Goal: Task Accomplishment & Management: Manage account settings

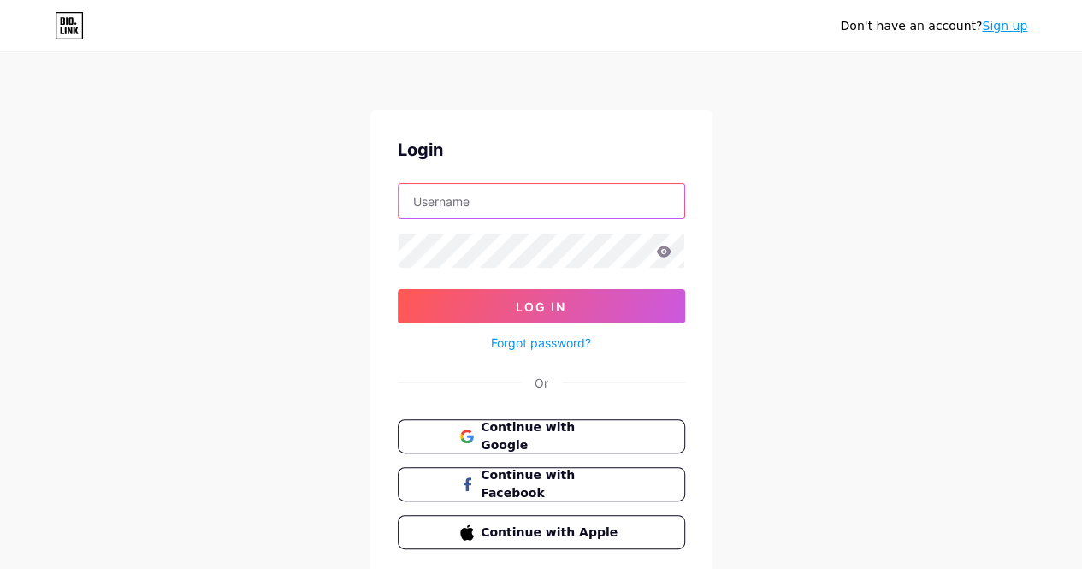
click at [622, 193] on input "text" at bounding box center [541, 201] width 286 height 34
drag, startPoint x: 657, startPoint y: 184, endPoint x: 793, endPoint y: 251, distance: 152.6
click at [793, 251] on div "Don't have an account? Sign up Login Log In Forgot password? Or Continue with G…" at bounding box center [541, 315] width 1082 height 631
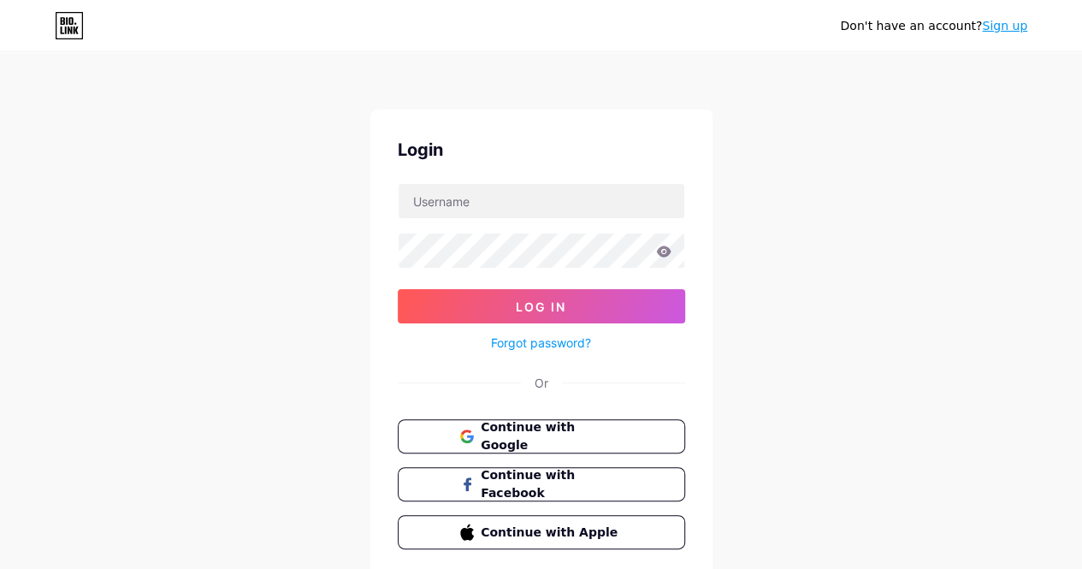
click at [809, 244] on div "Don't have an account? Sign up Login Log In Forgot password? Or Continue with G…" at bounding box center [541, 315] width 1082 height 631
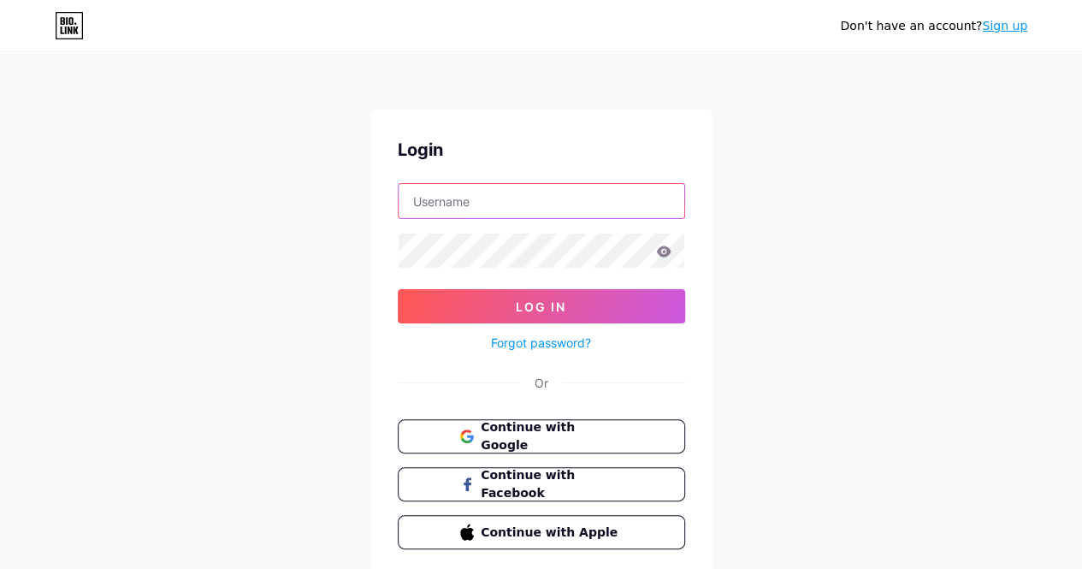
click at [467, 192] on input "text" at bounding box center [541, 201] width 286 height 34
type input "avaevolkov@gmail.com"
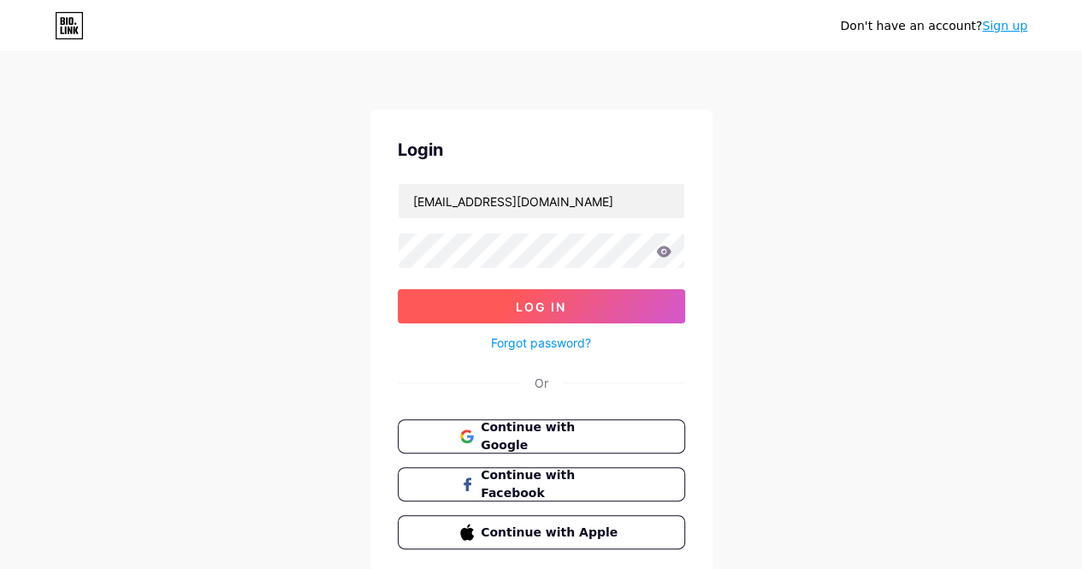
click at [597, 304] on button "Log In" at bounding box center [541, 306] width 287 height 34
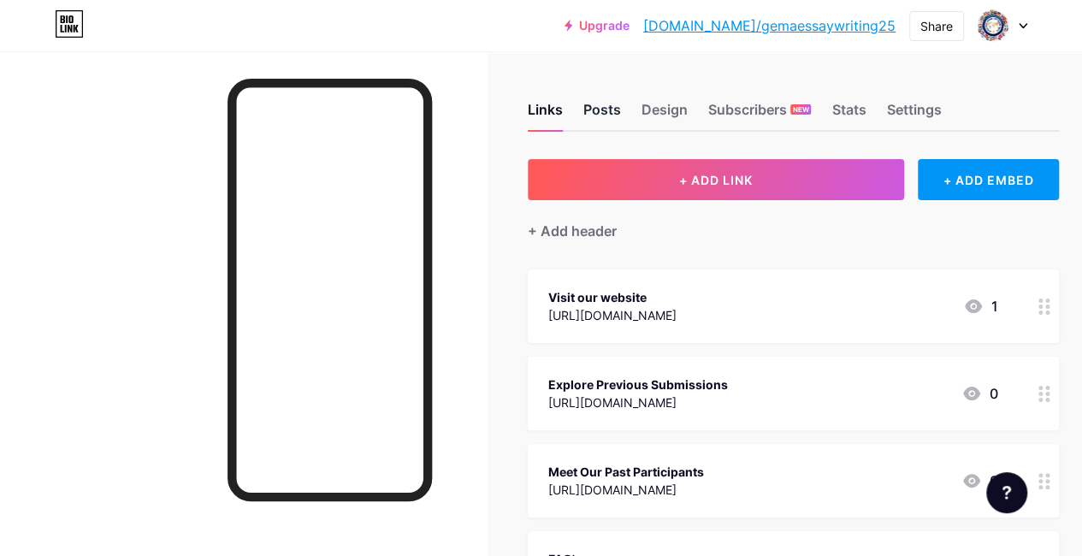
click at [597, 107] on div "Posts" at bounding box center [602, 114] width 38 height 31
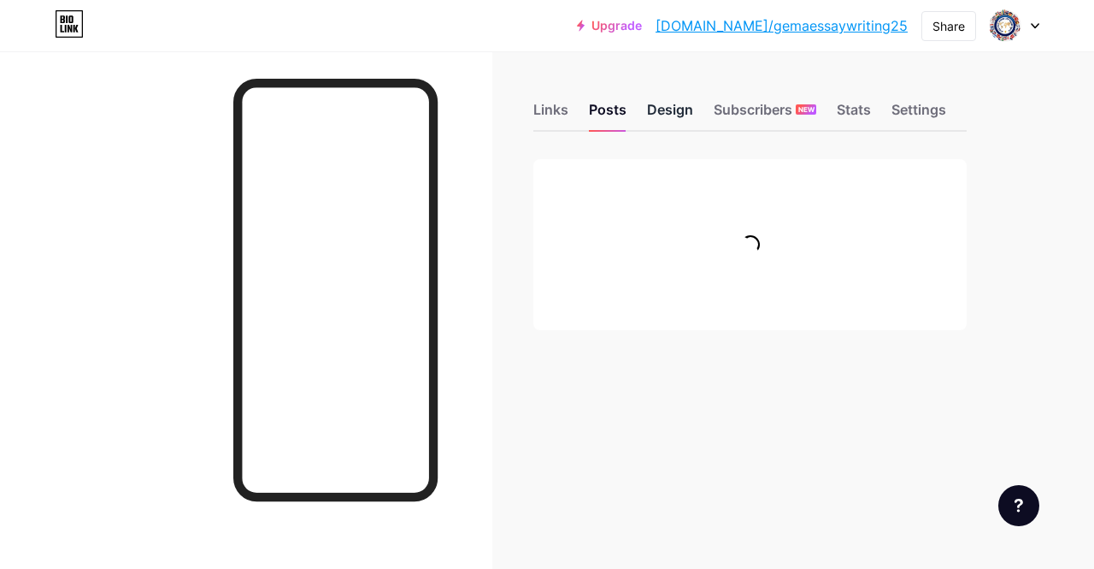
click at [685, 103] on div "Design" at bounding box center [670, 114] width 46 height 31
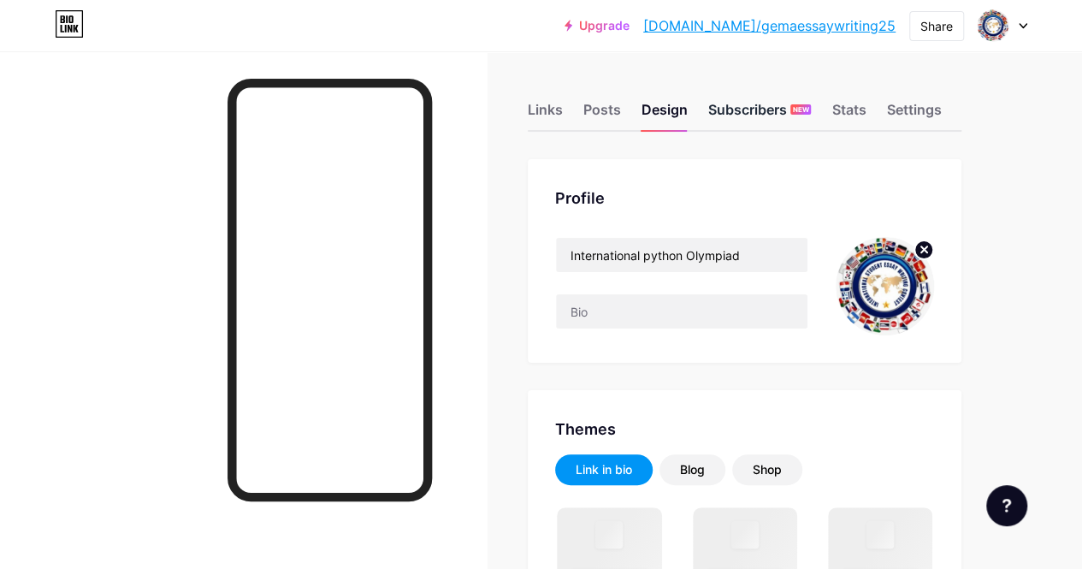
click at [754, 112] on div "Subscribers NEW" at bounding box center [759, 114] width 103 height 31
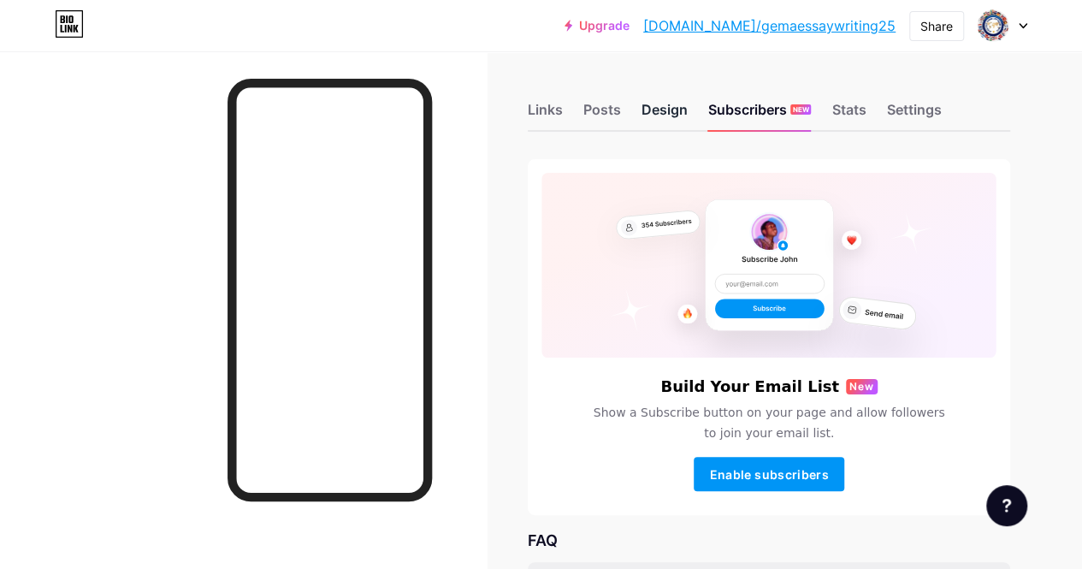
click at [658, 111] on div "Design" at bounding box center [664, 114] width 46 height 31
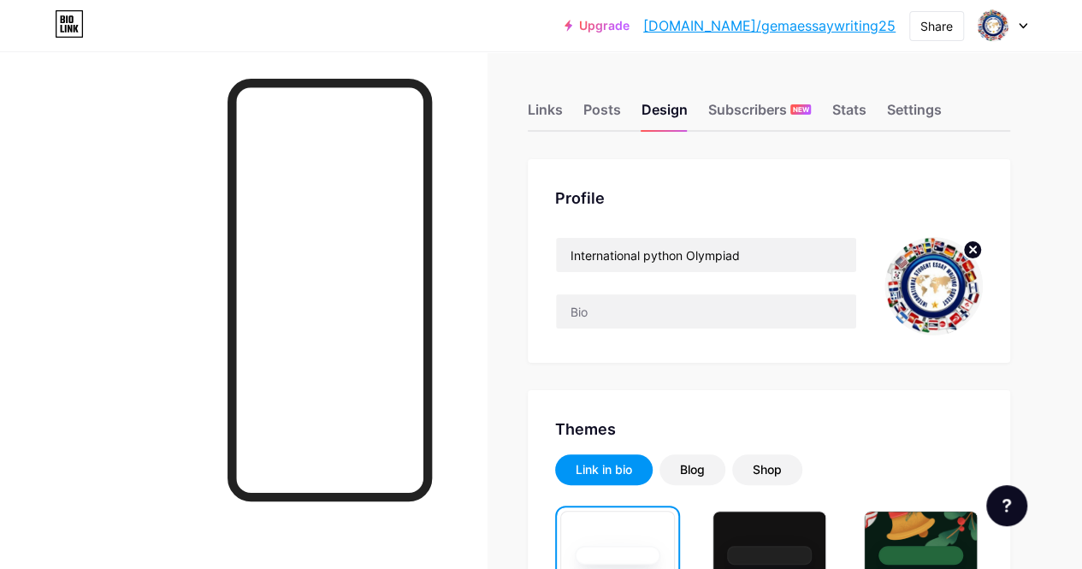
click at [935, 295] on img at bounding box center [933, 286] width 98 height 98
click at [958, 292] on img at bounding box center [933, 286] width 98 height 98
click at [971, 252] on circle at bounding box center [972, 249] width 19 height 19
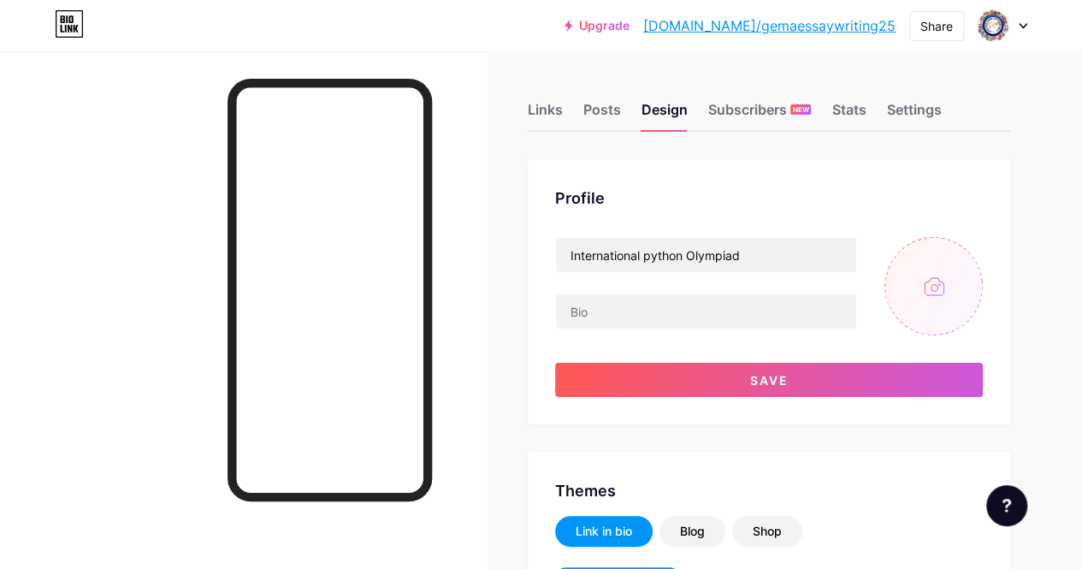
click at [930, 278] on input "file" at bounding box center [933, 286] width 98 height 98
type input "C:\fakepath\so.jpg"
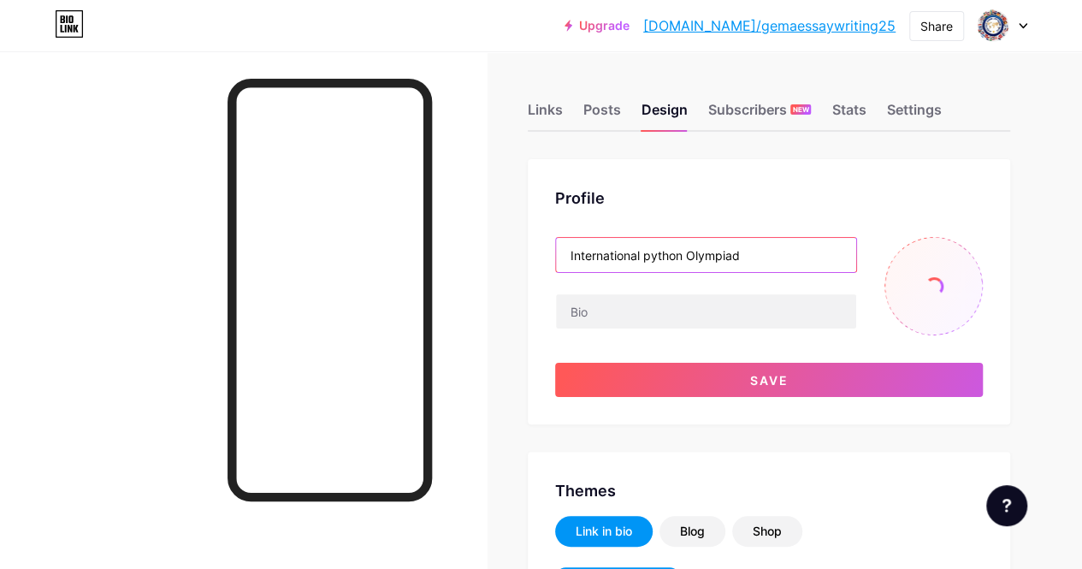
click at [762, 259] on input "International python Olympiad" at bounding box center [706, 255] width 300 height 34
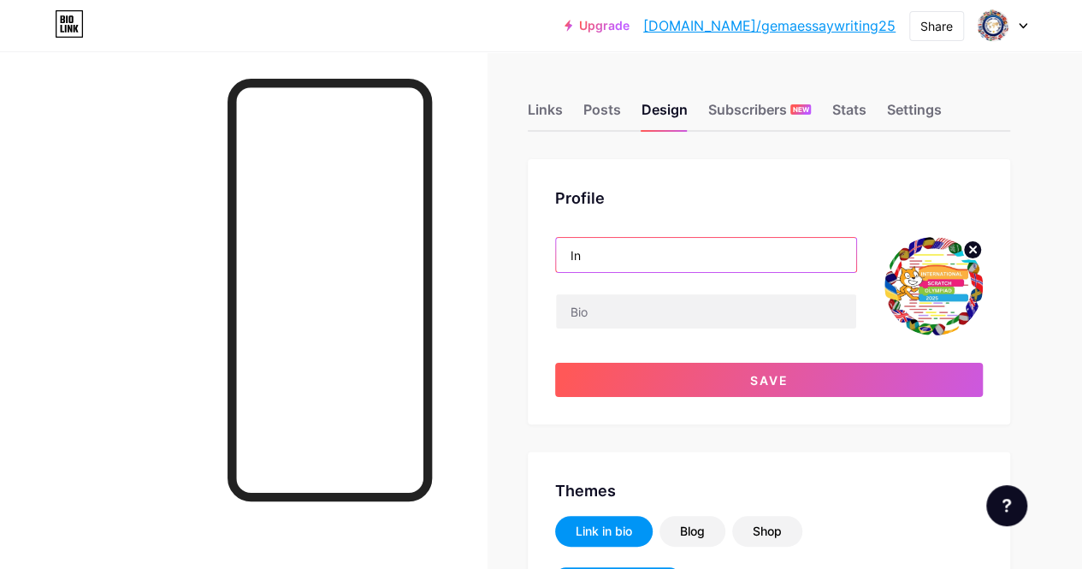
type input "I"
click at [585, 264] on input "scratch olympiad 20255" at bounding box center [706, 255] width 300 height 34
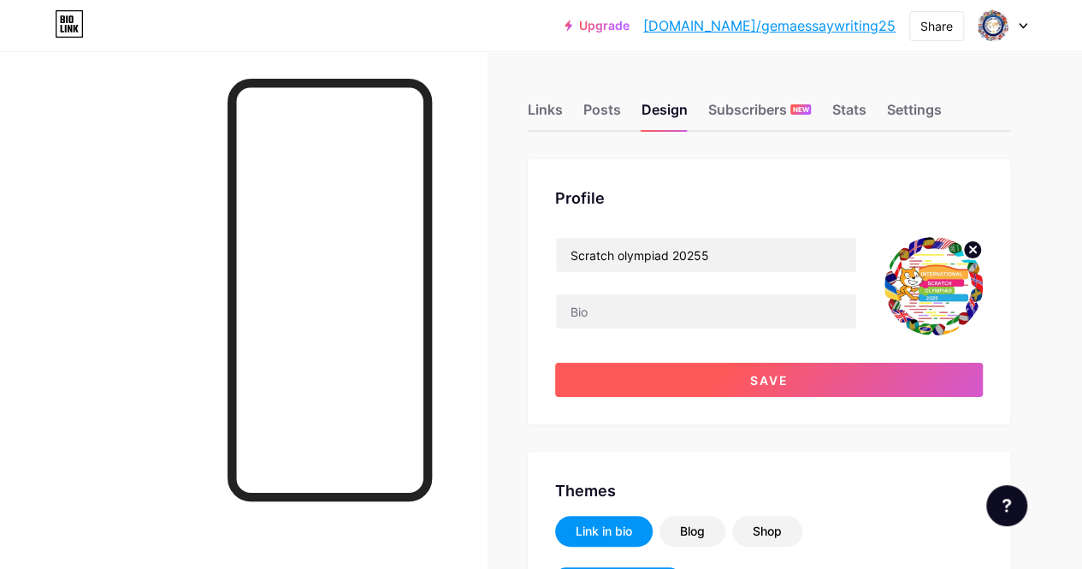
click at [789, 387] on button "Save" at bounding box center [769, 380] width 428 height 34
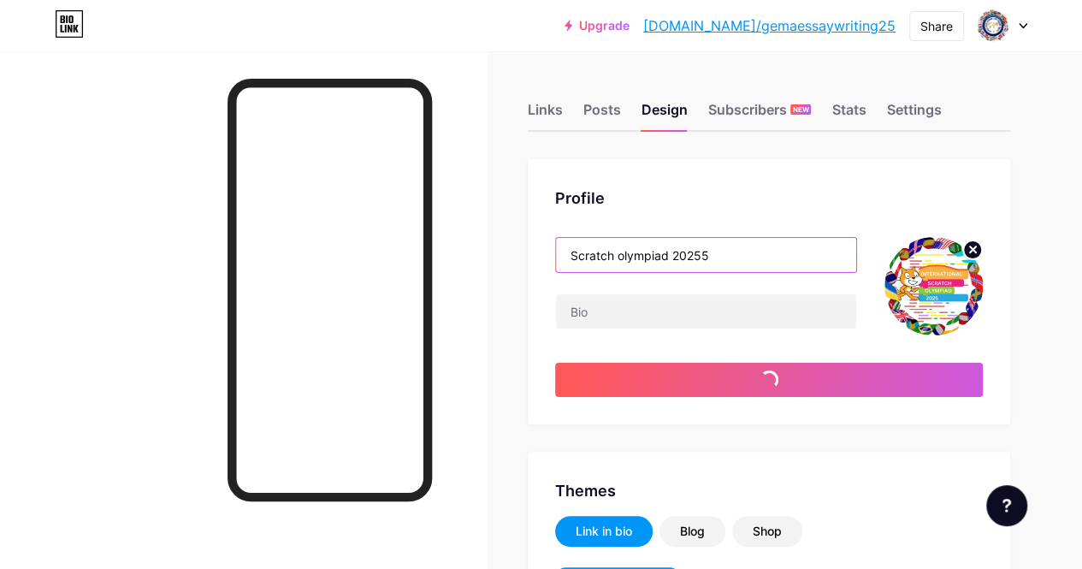
click at [741, 259] on input "Scratch olympiad 20255" at bounding box center [706, 255] width 300 height 34
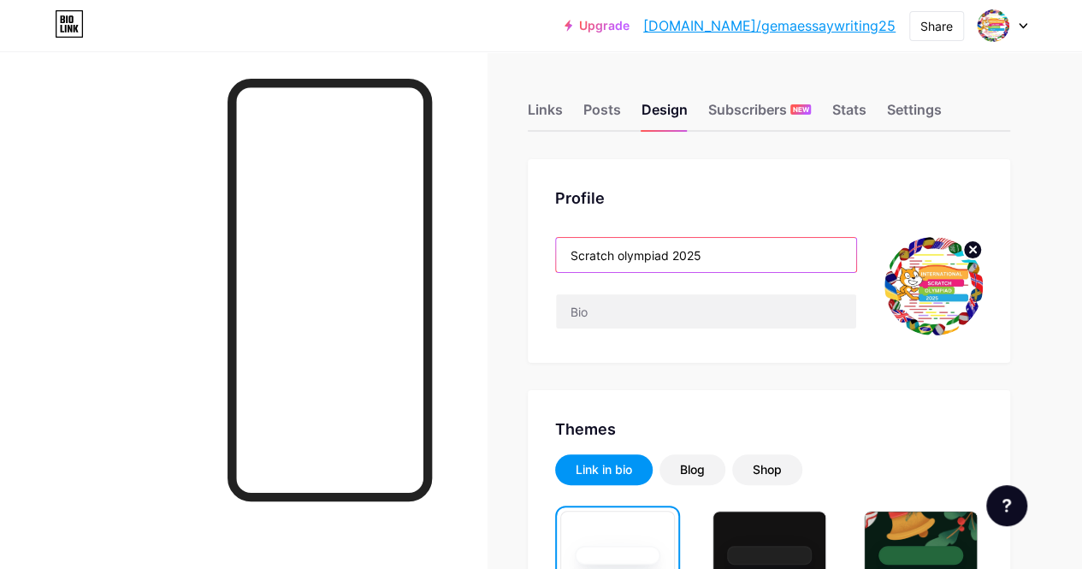
click at [737, 266] on input "Scratch olympiad 2025" at bounding box center [706, 255] width 300 height 34
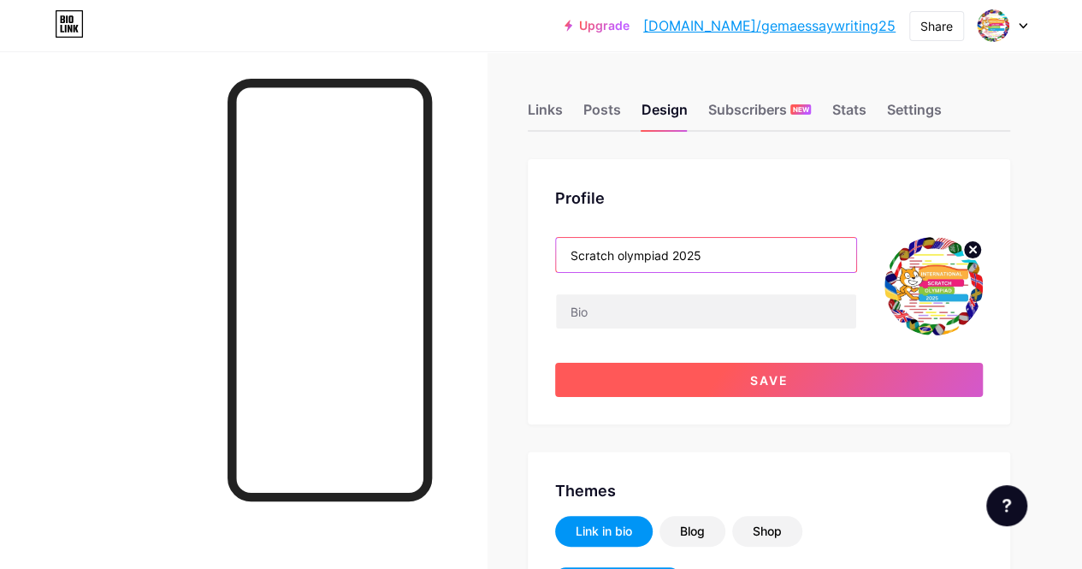
type input "Scratch olympiad 2025"
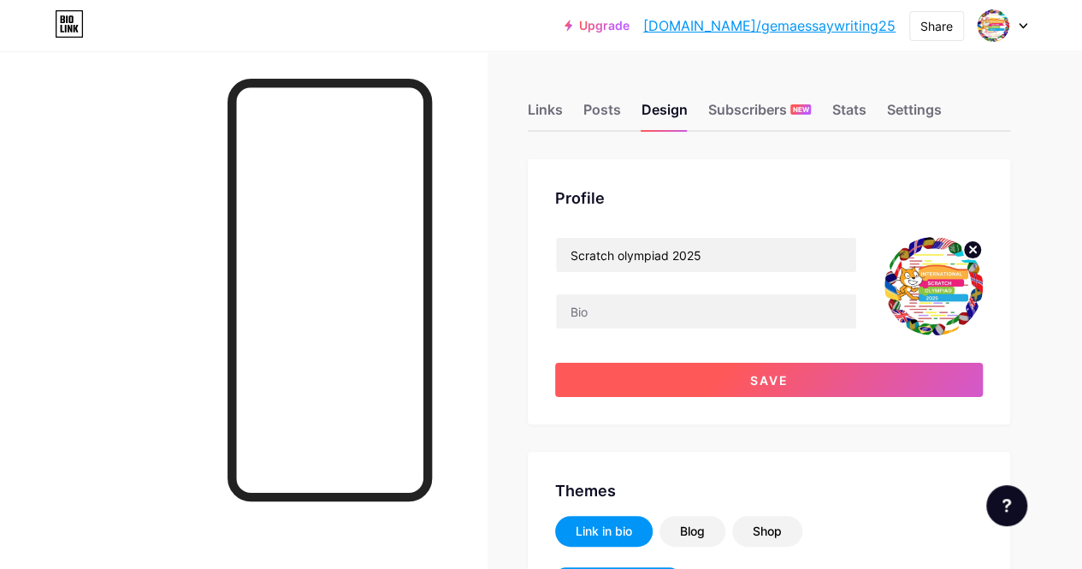
click at [811, 376] on button "Save" at bounding box center [769, 380] width 428 height 34
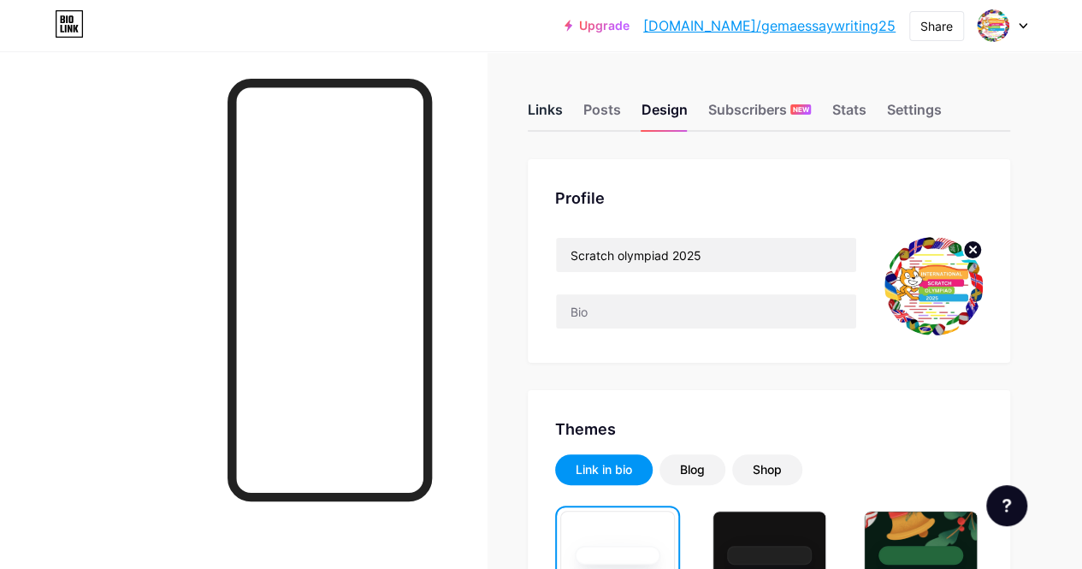
click at [563, 110] on div "Links" at bounding box center [545, 114] width 35 height 31
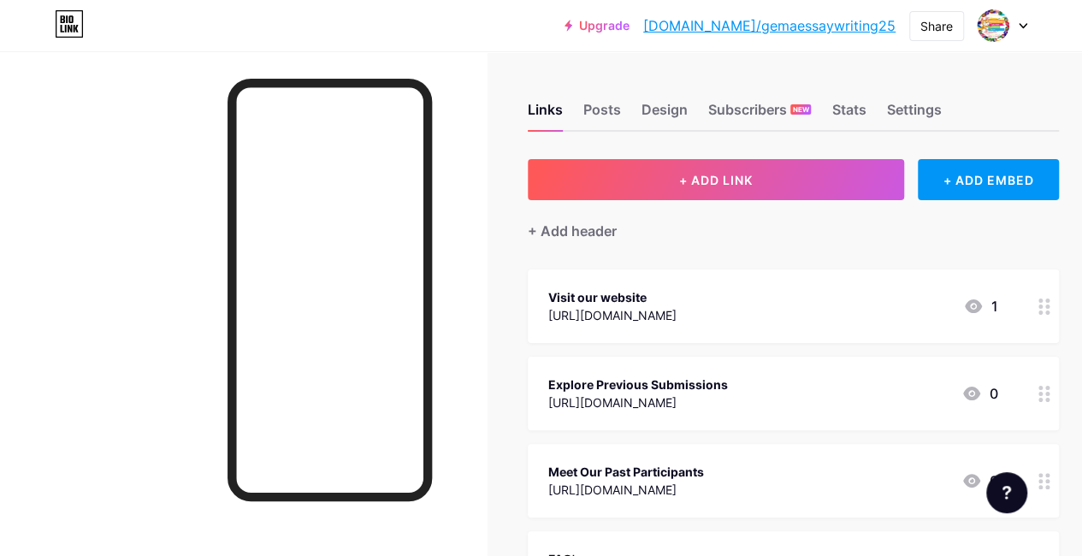
click at [654, 314] on div "https://essaywritingcompetition.com/" at bounding box center [612, 315] width 128 height 18
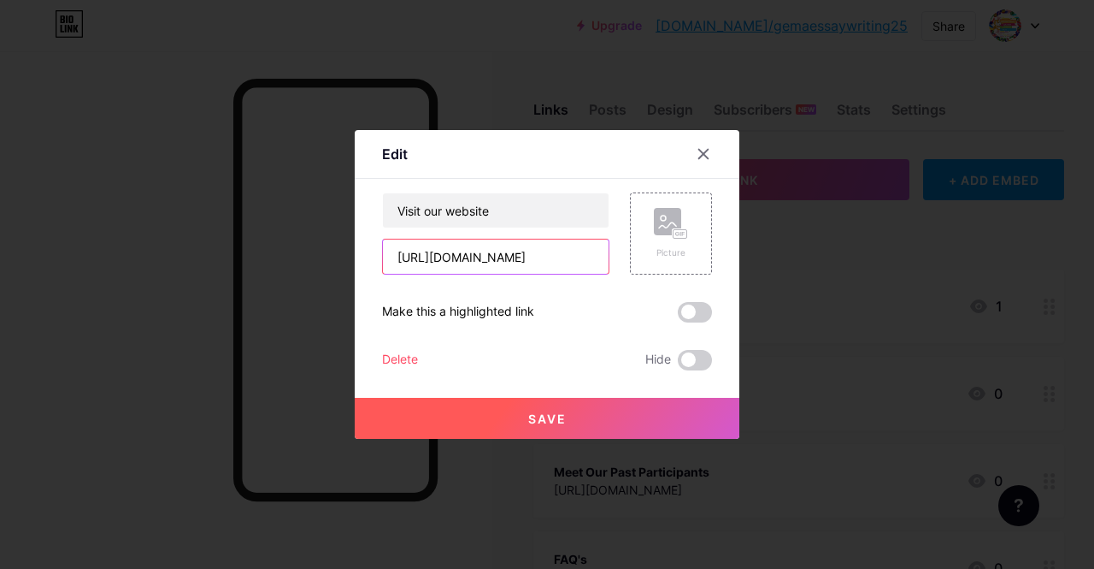
click at [564, 257] on input "https://essaywritingcompetition.com/" at bounding box center [496, 256] width 226 height 34
click at [392, 258] on input "https://essaywritingcompetition.com/" at bounding box center [496, 256] width 226 height 34
type input "/"
paste input "https://scratcholympiads.in/"
type input "https://scratcholympiads.in/"
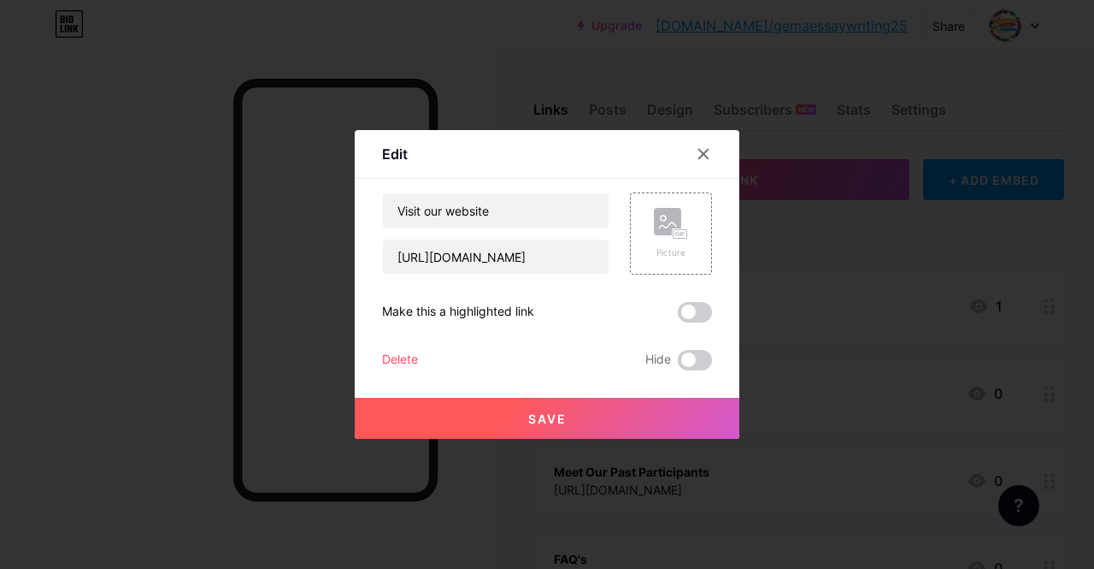
click at [556, 417] on span "Save" at bounding box center [547, 418] width 38 height 15
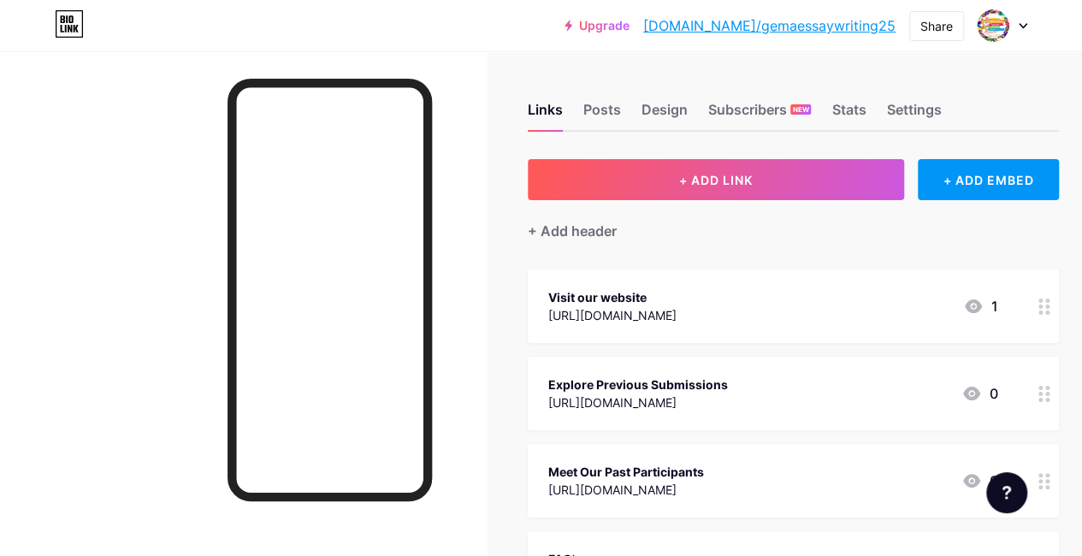
click at [682, 384] on div "Explore Previous Submissions" at bounding box center [638, 384] width 180 height 18
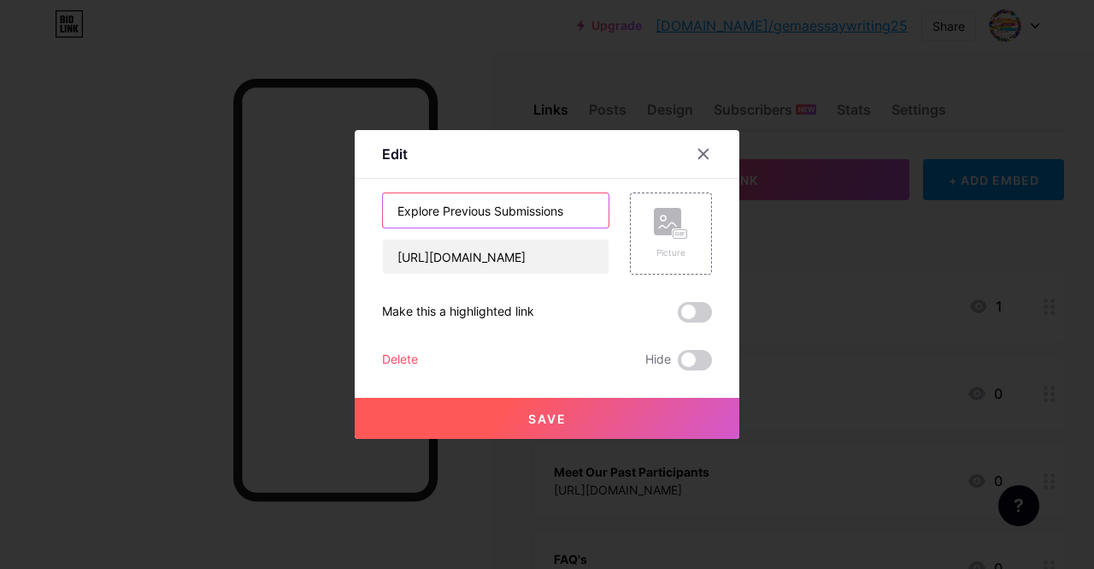
click at [591, 202] on input "Explore Previous Submissions" at bounding box center [496, 210] width 226 height 34
type input "E"
type input "How to Participate ?"
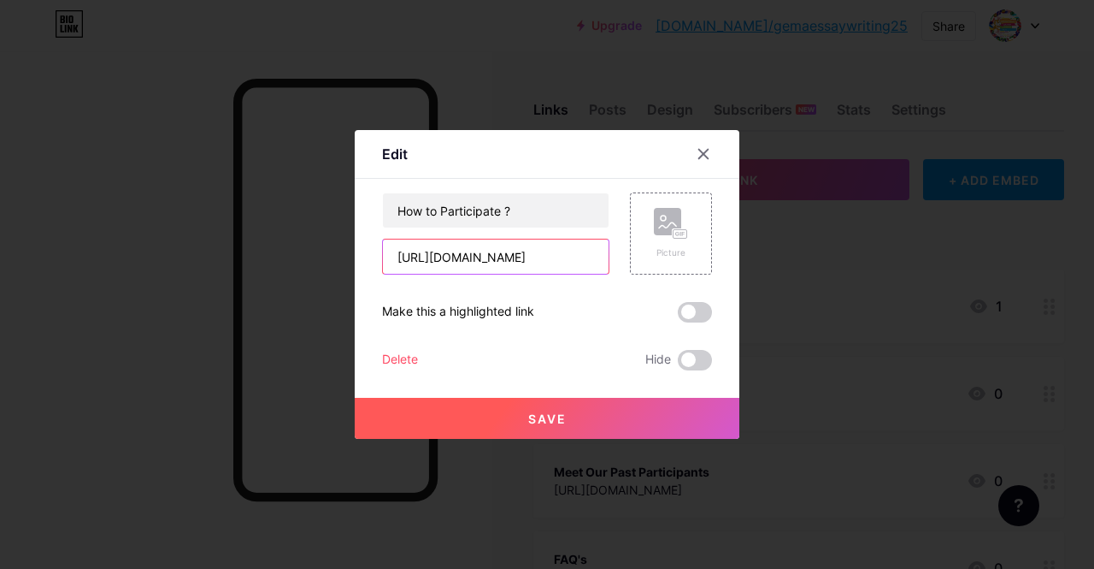
click at [530, 261] on input "https://essaywritingcompetition.in/academics/" at bounding box center [496, 256] width 226 height 34
type input "h"
paste input "https://scratcholympiads.in/how-to-participate/"
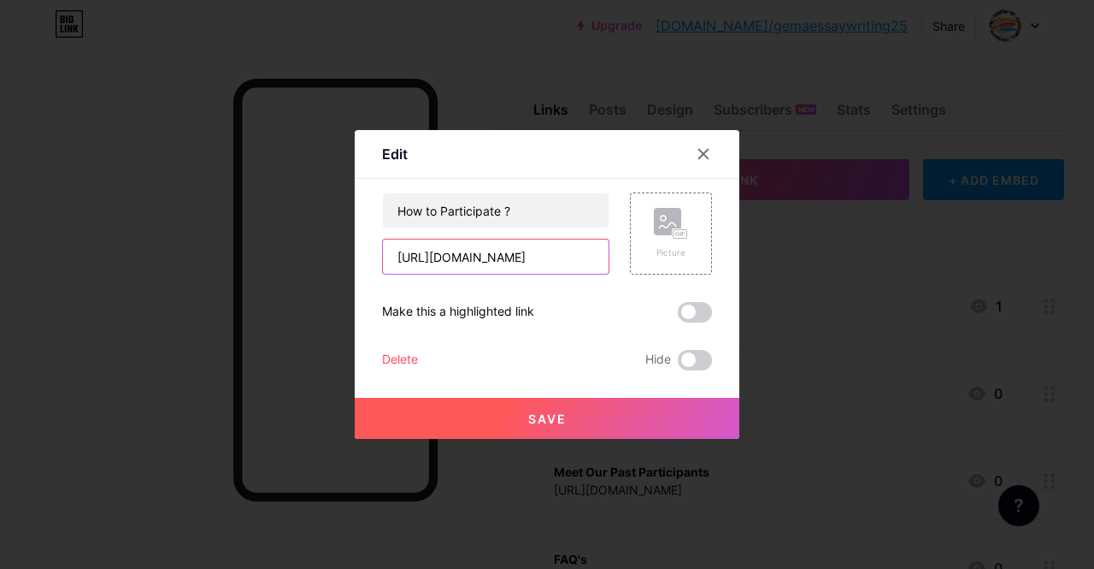
type input "https://scratcholympiads.in/how-to-participate/"
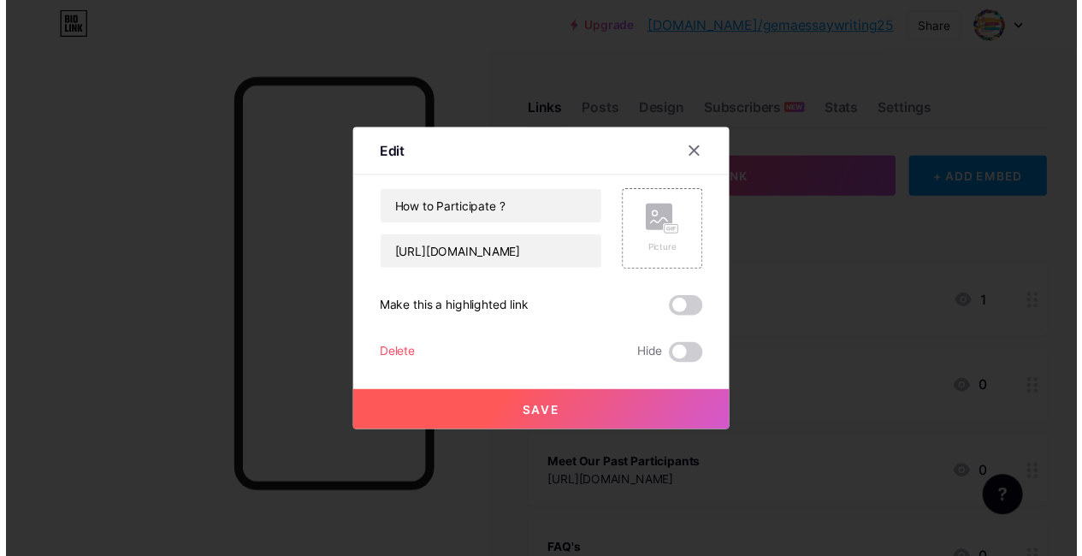
scroll to position [0, 0]
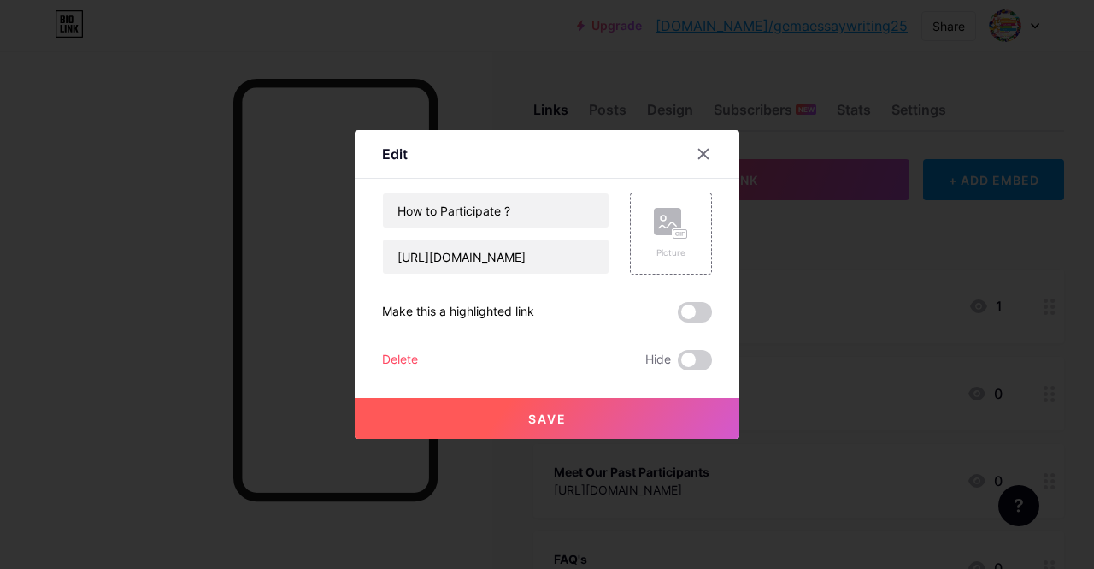
click at [587, 422] on button "Save" at bounding box center [547, 418] width 385 height 41
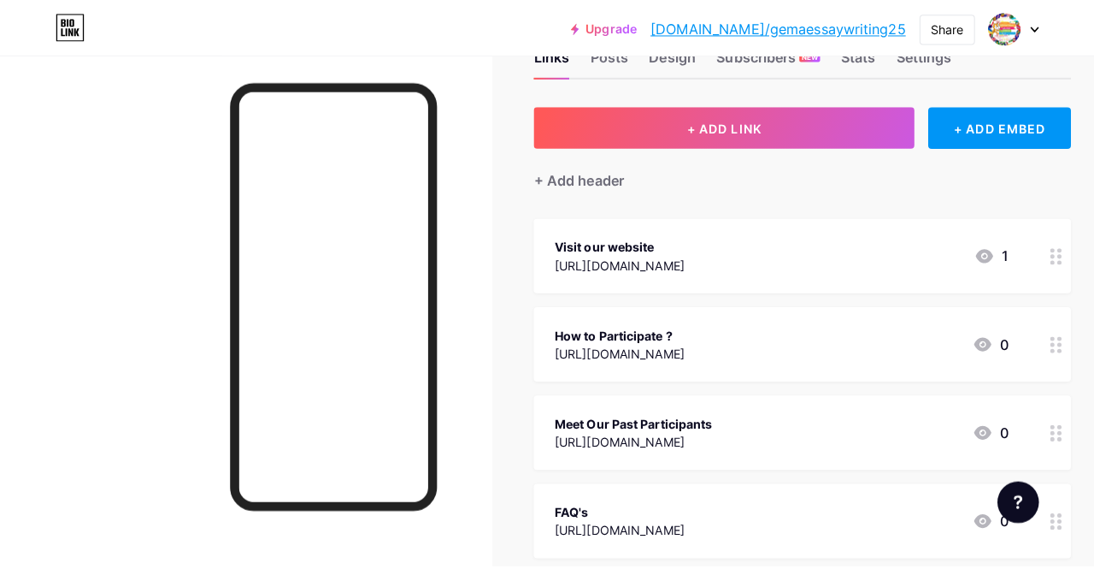
scroll to position [74, 0]
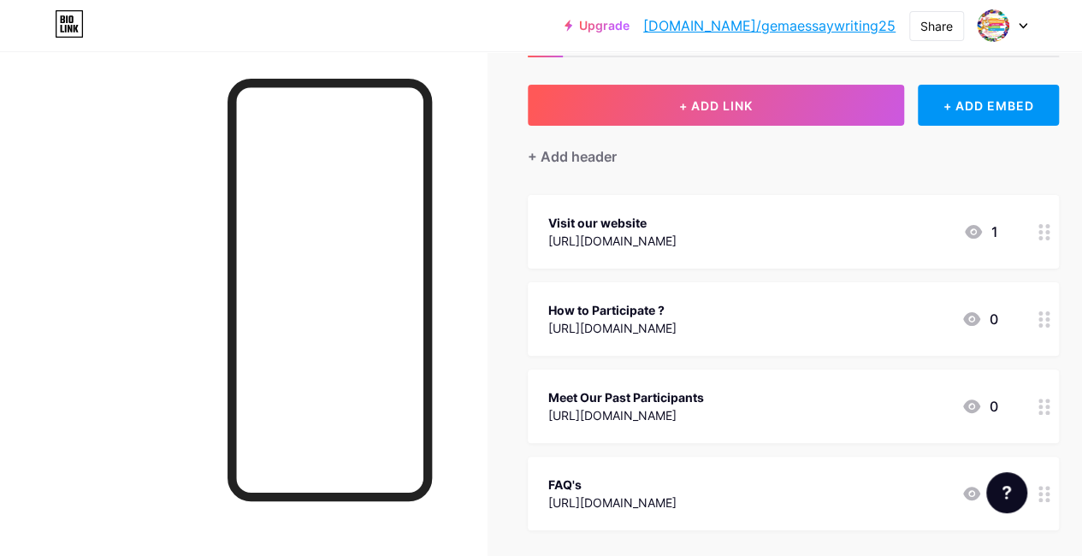
click at [631, 392] on div "Meet Our Past Participants" at bounding box center [626, 397] width 156 height 18
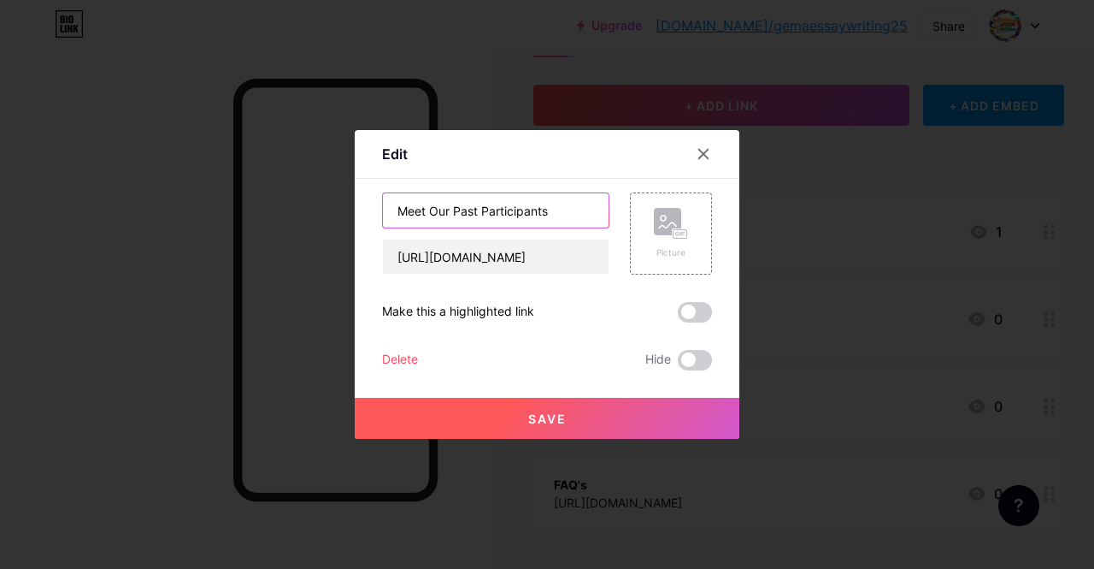
drag, startPoint x: 544, startPoint y: 217, endPoint x: 209, endPoint y: 209, distance: 335.3
click at [209, 209] on div "Edit Content YouTube Play YouTube video without leaving your page. ADD Vimeo Pl…" at bounding box center [547, 284] width 1094 height 569
type input "Themes"
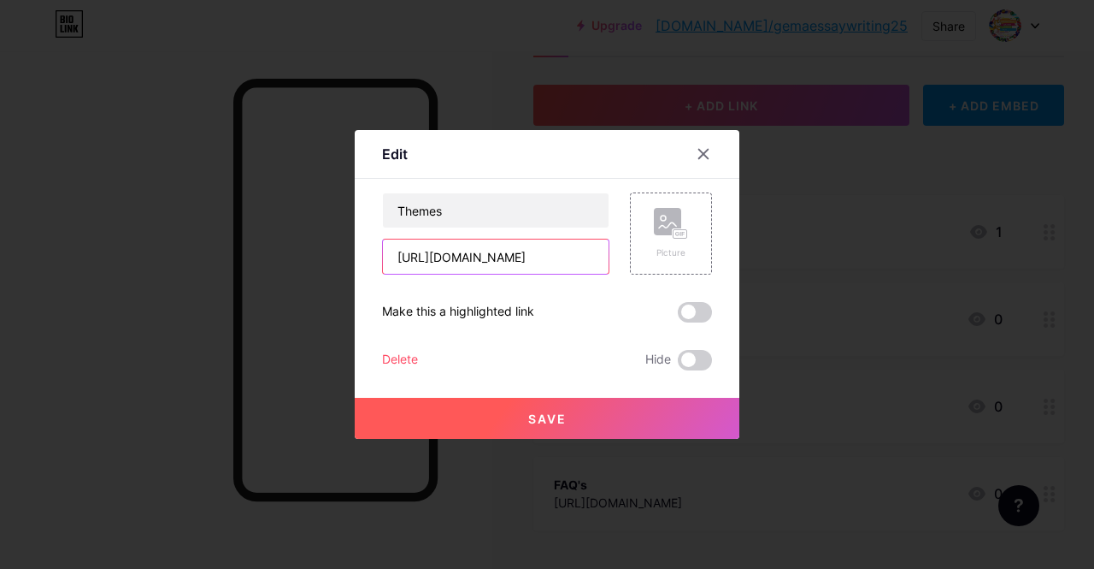
click at [391, 262] on input "https://www.youtube.com/@gema7853" at bounding box center [496, 256] width 226 height 34
drag, startPoint x: 391, startPoint y: 262, endPoint x: 737, endPoint y: 286, distance: 347.1
click at [737, 286] on div "Edit Content YouTube Play YouTube video without leaving your page. ADD Vimeo Pl…" at bounding box center [547, 284] width 1094 height 569
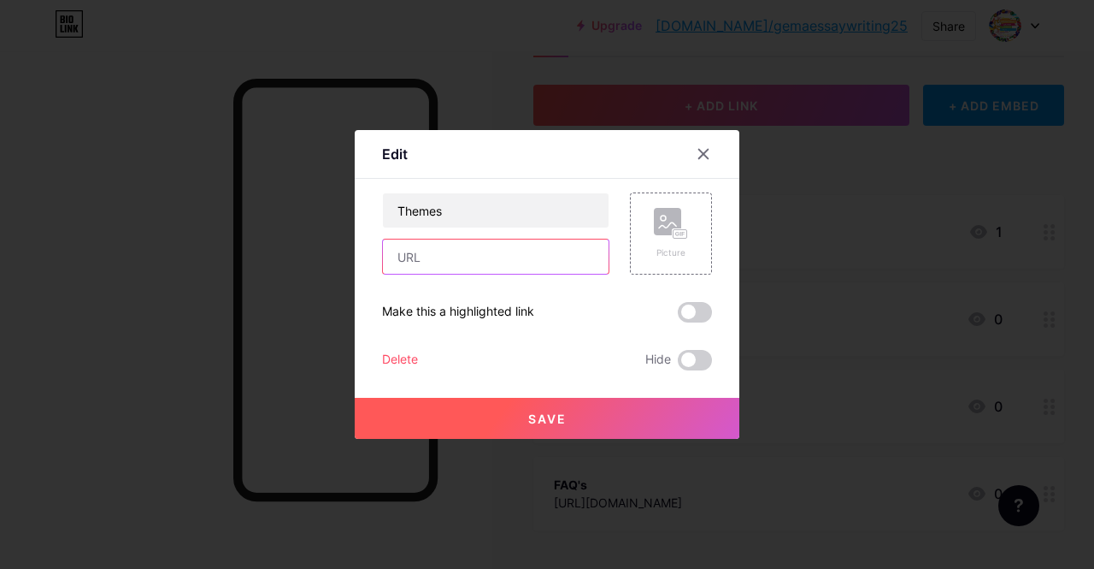
paste input "https://scratcholympiads.in/theme/"
type input "https://scratcholympiads.in/theme/"
click at [608, 422] on button "Save" at bounding box center [547, 418] width 385 height 41
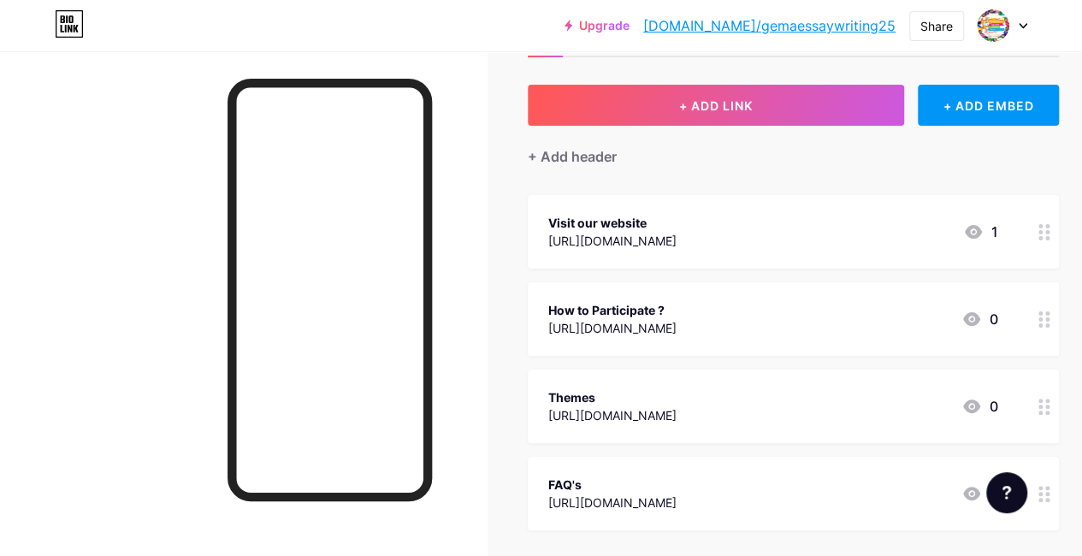
click at [618, 478] on div "FAQ's" at bounding box center [612, 484] width 128 height 18
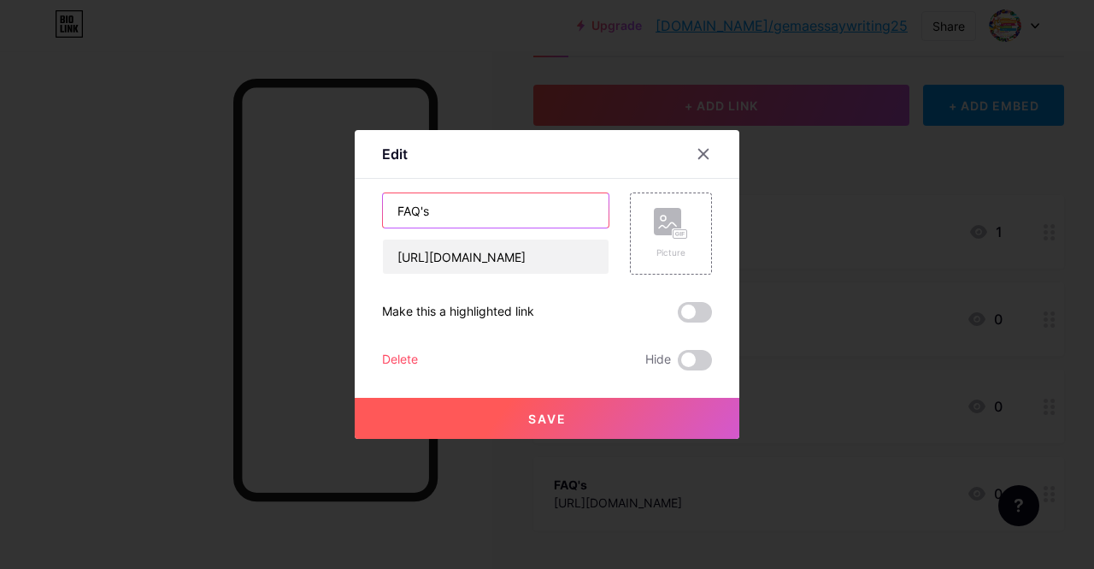
drag, startPoint x: 454, startPoint y: 220, endPoint x: 278, endPoint y: 170, distance: 183.0
click at [278, 170] on div "Edit Content YouTube Play YouTube video without leaving your page. ADD Vimeo Pl…" at bounding box center [547, 284] width 1094 height 569
type input "Contact Us"
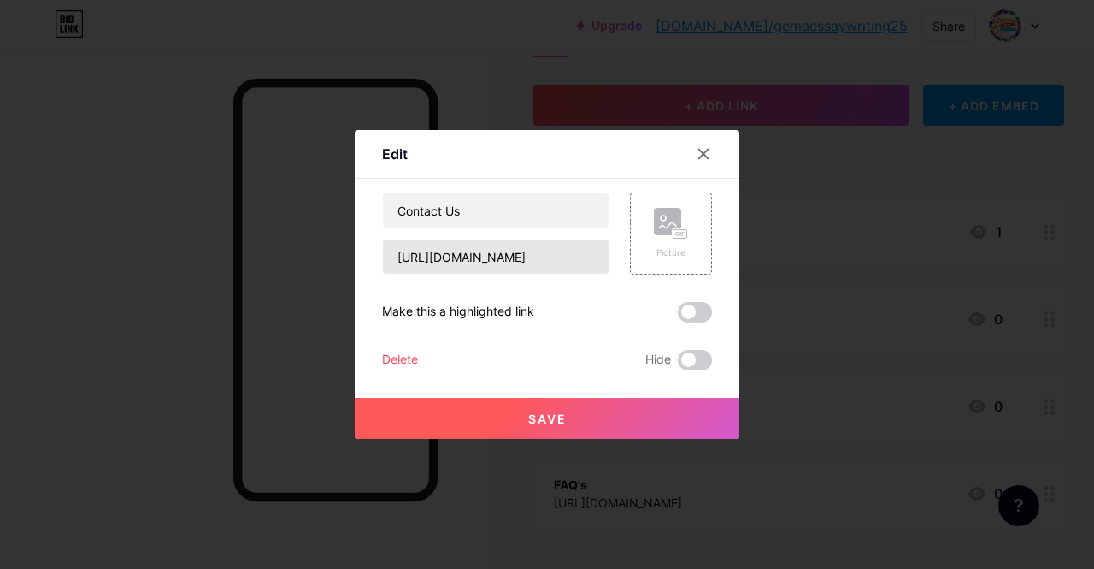
click at [393, 262] on input "https://essaywritingcompetition.in/faq/" at bounding box center [496, 256] width 226 height 34
drag, startPoint x: 393, startPoint y: 260, endPoint x: 1094, endPoint y: 247, distance: 700.4
click at [1081, 247] on div "Edit Content YouTube Play YouTube video without leaving your page. ADD Vimeo Pl…" at bounding box center [547, 284] width 1094 height 569
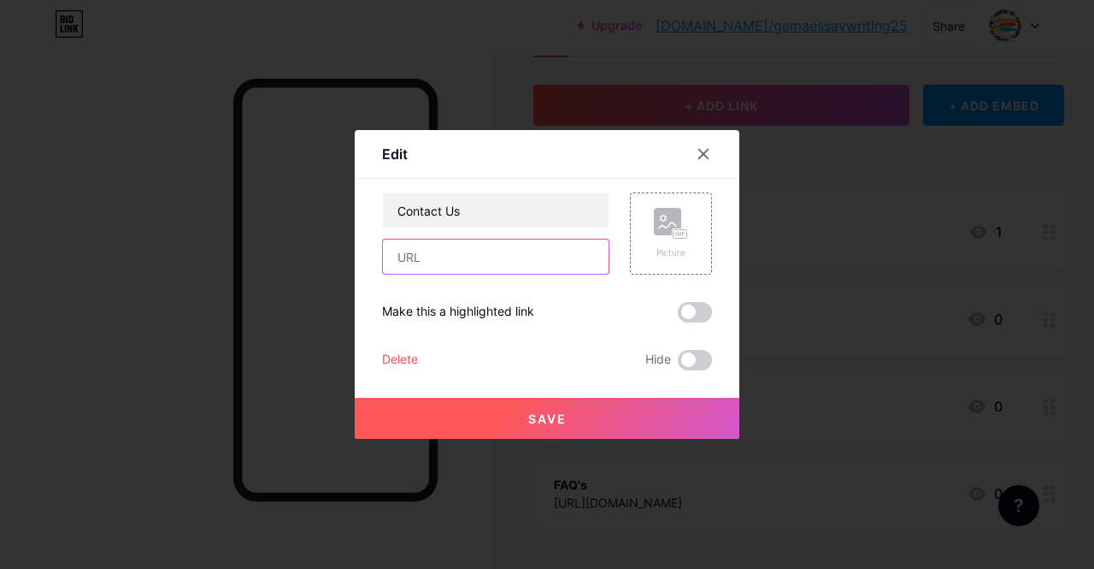
paste input "https://scratcholympiads.in/contact/"
type input "https://scratcholympiads.in/contact/"
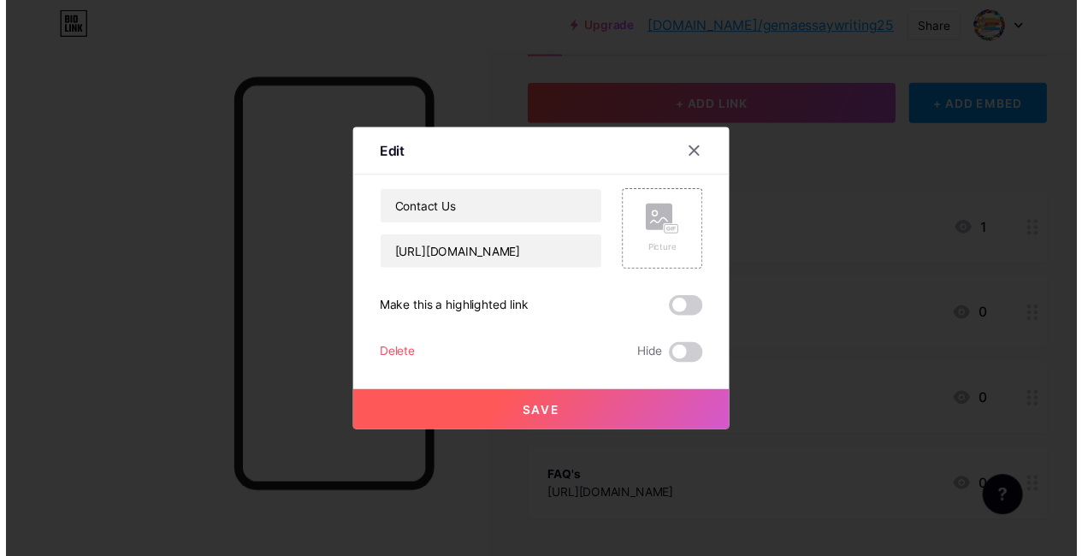
scroll to position [0, 0]
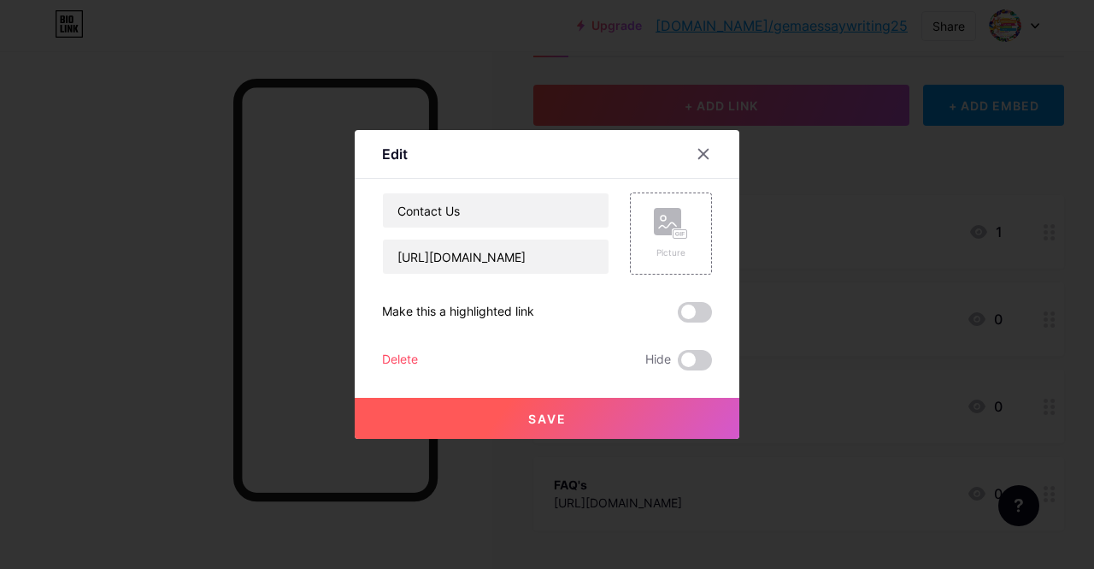
click at [573, 430] on button "Save" at bounding box center [547, 418] width 385 height 41
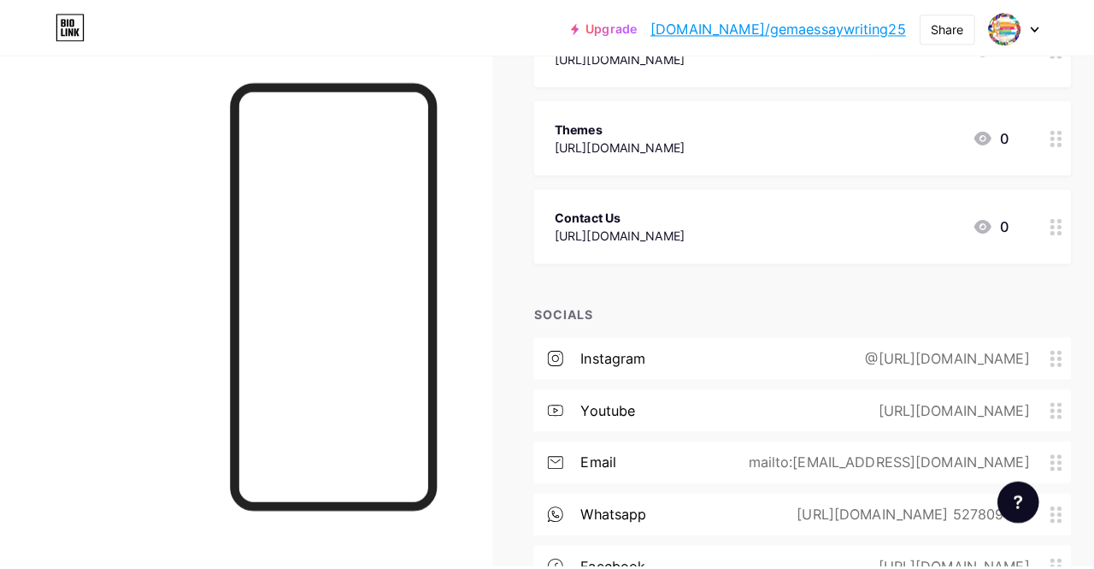
scroll to position [463, 0]
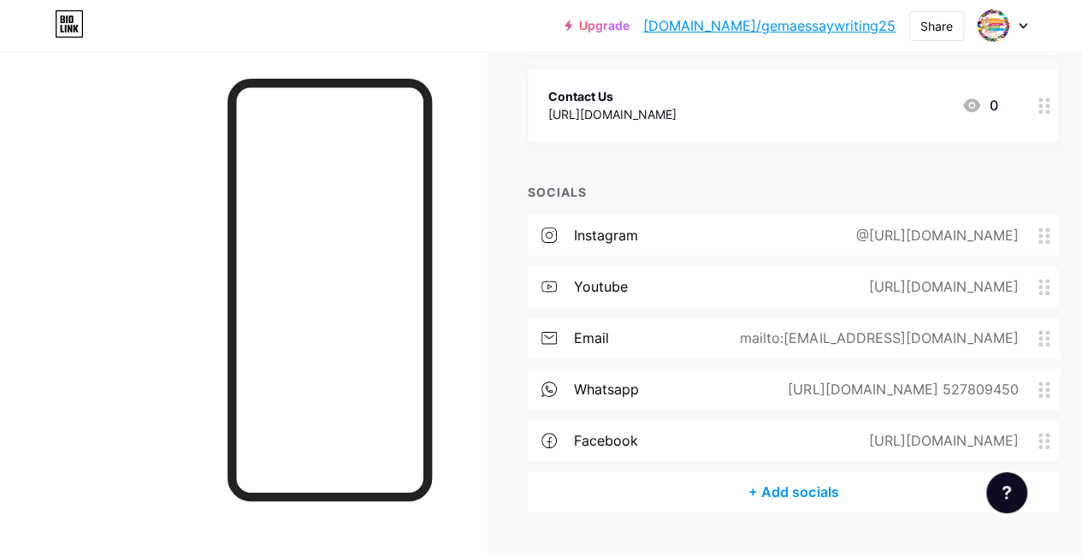
click at [1050, 334] on icon at bounding box center [1044, 338] width 12 height 16
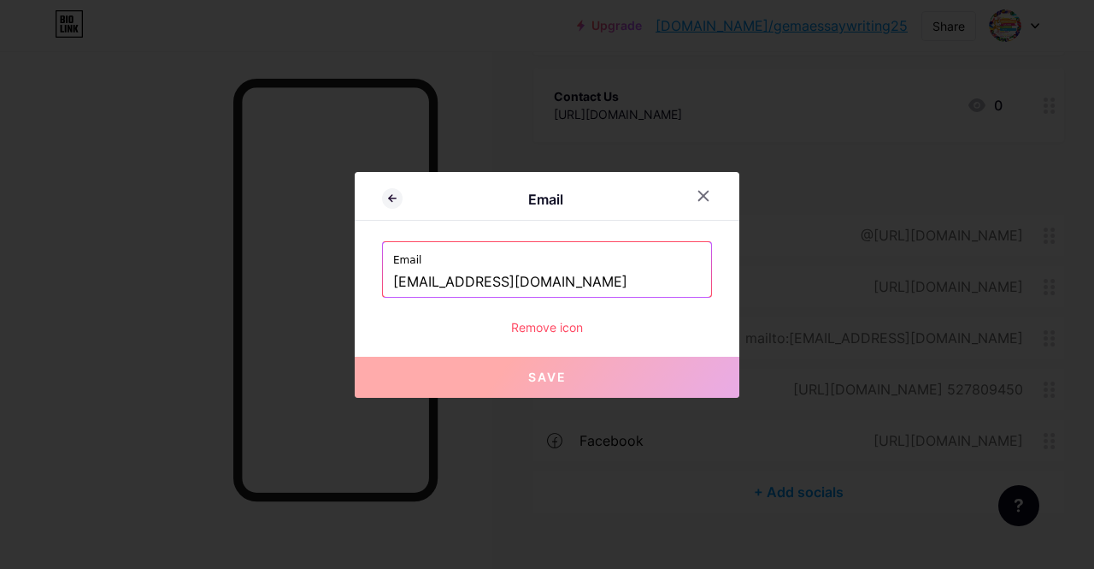
drag, startPoint x: 640, startPoint y: 286, endPoint x: 318, endPoint y: 268, distance: 322.9
click at [318, 268] on div "Email Email contact@essaywritingcompetition.com Remove icon Save" at bounding box center [547, 284] width 1094 height 569
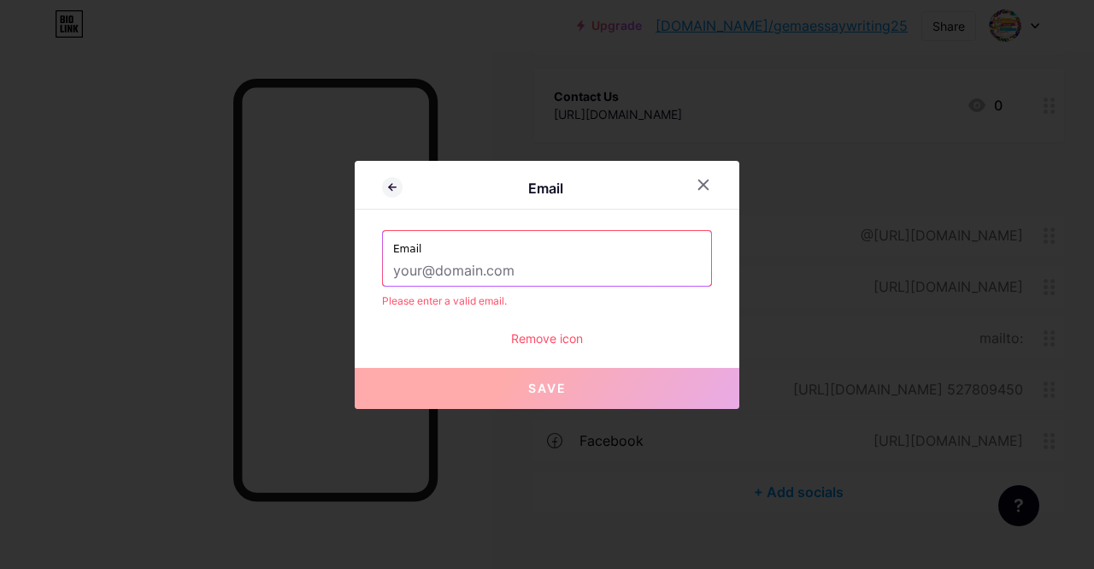
paste input "contact@scratcholympiads.com"
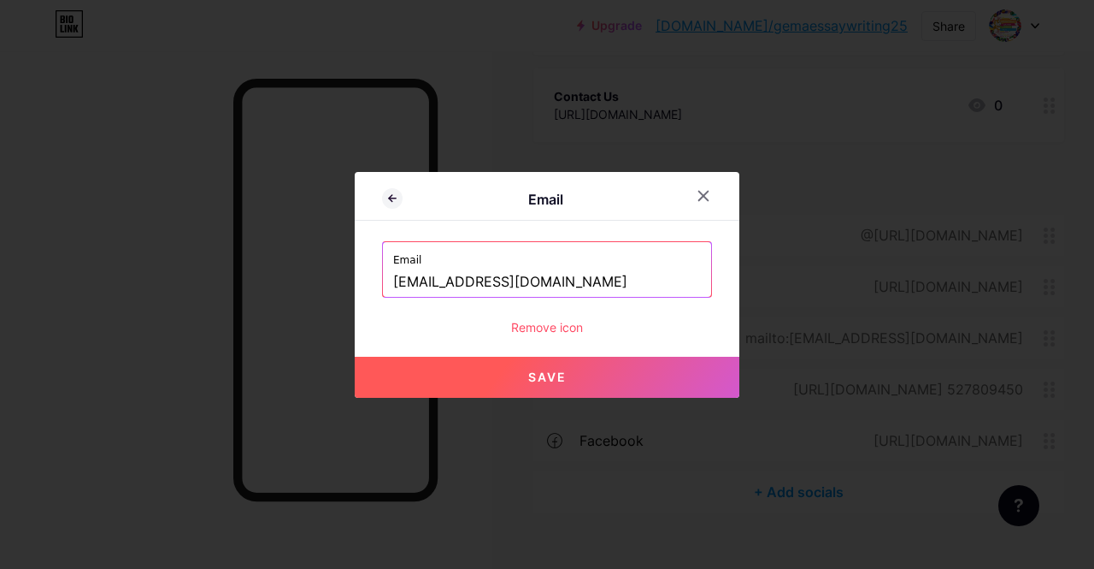
click at [556, 377] on span "Save" at bounding box center [547, 376] width 38 height 15
type input "mailto:contact@scratcholympiads.com"
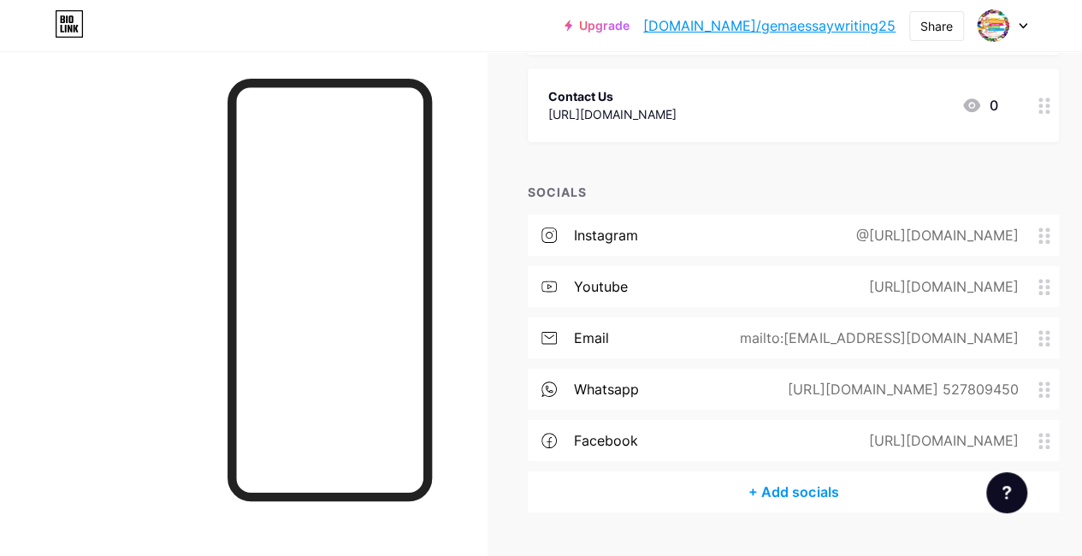
click at [888, 398] on div "https://wa.me/+971 527809450" at bounding box center [899, 389] width 278 height 21
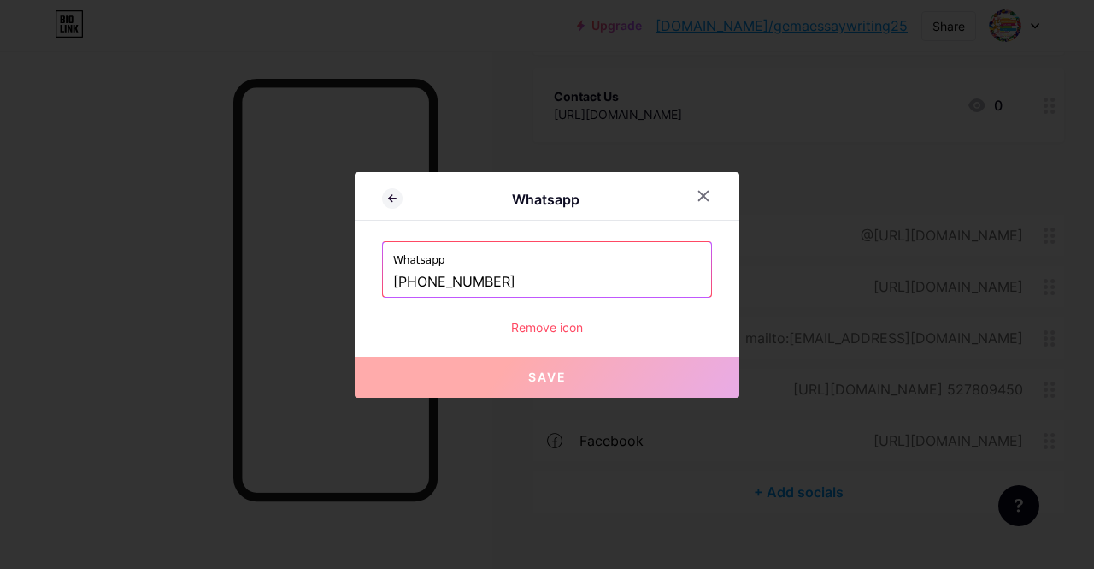
drag, startPoint x: 599, startPoint y: 293, endPoint x: 233, endPoint y: 250, distance: 368.5
click at [233, 250] on div "Whatsapp Whatsapp +971 527809450 Remove icon Save" at bounding box center [547, 284] width 1094 height 569
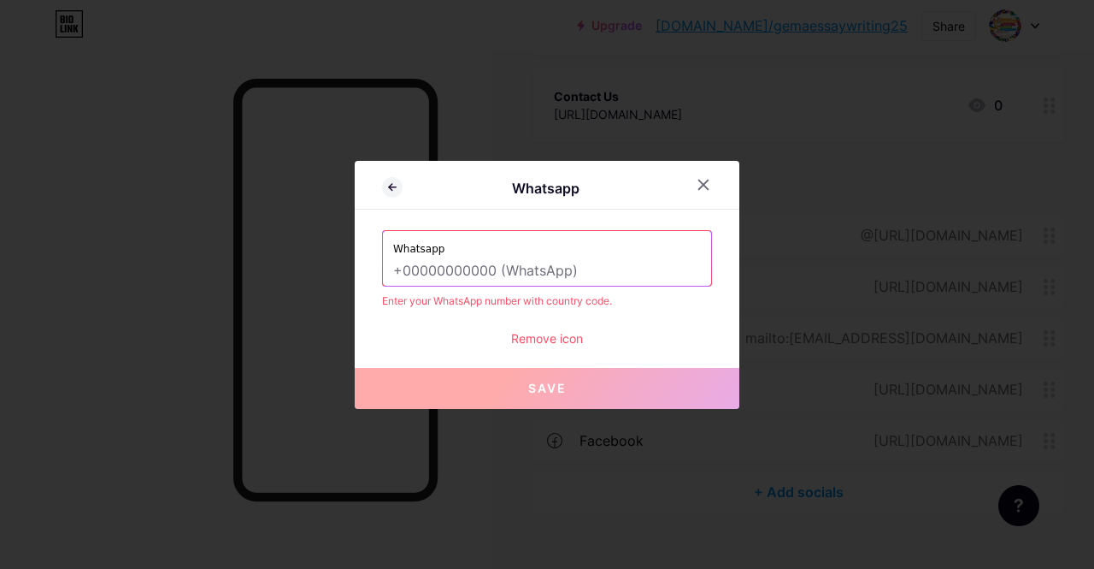
paste input "https://api.whatsapp.com/send?phone=971527809450"
click at [599, 268] on input "https://api.whatsapp.com/send?phone=971527809450" at bounding box center [547, 271] width 308 height 29
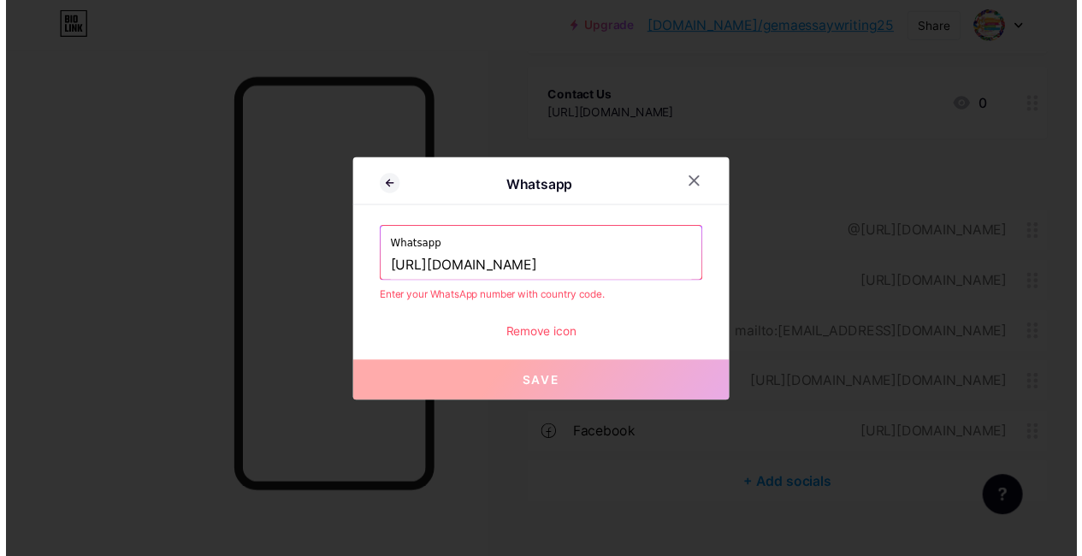
scroll to position [0, 0]
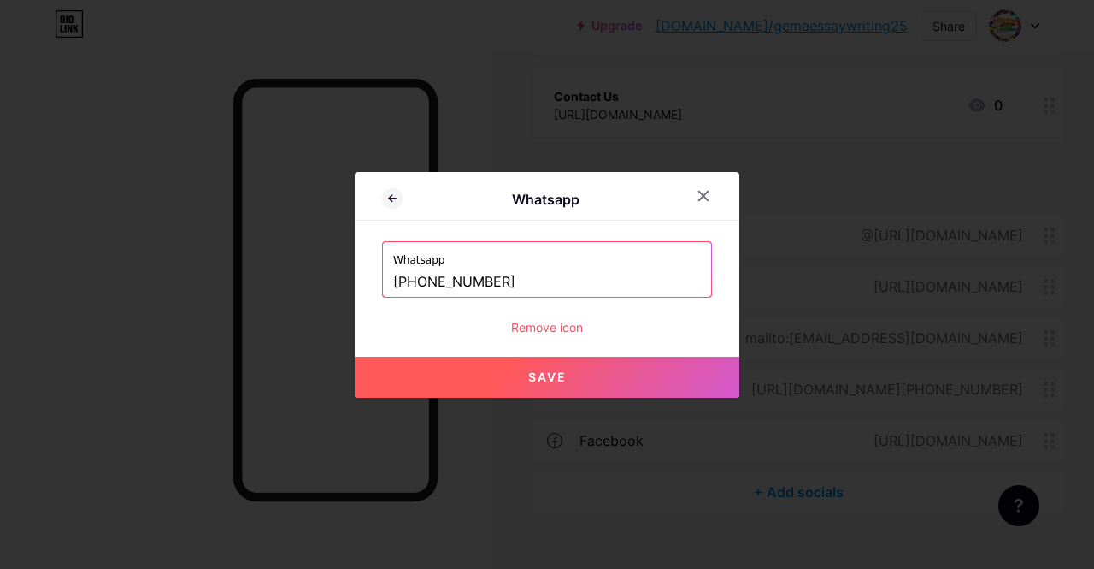
click at [578, 377] on button "Save" at bounding box center [547, 377] width 385 height 41
type input "https://wa.me/+971527809450"
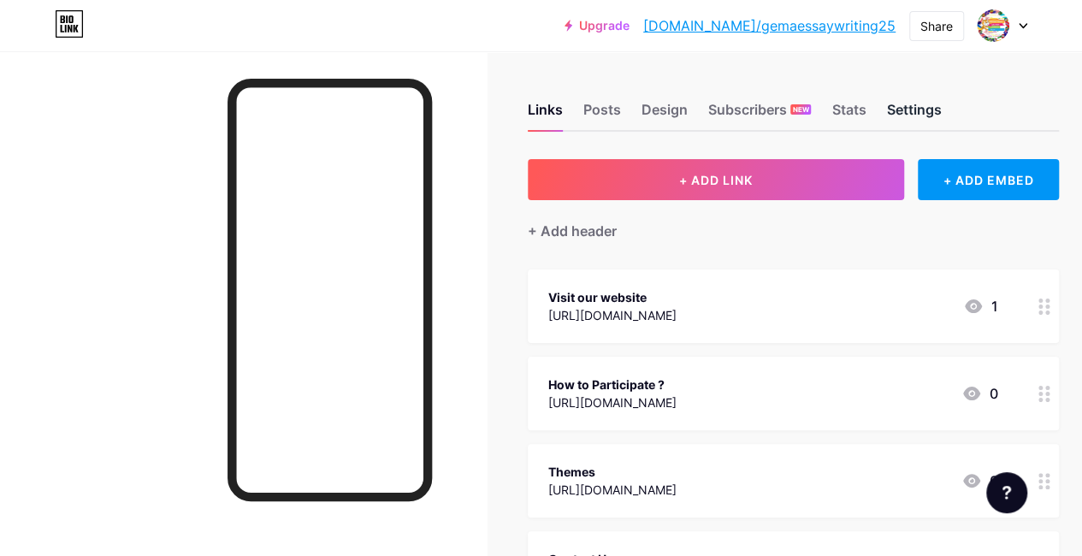
click at [908, 119] on div "Settings" at bounding box center [913, 114] width 55 height 31
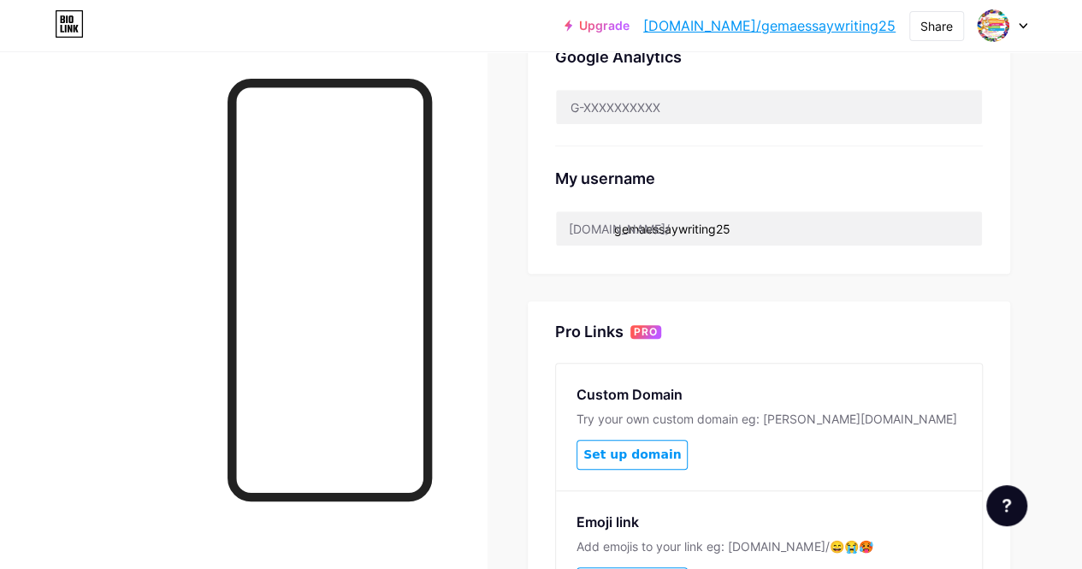
scroll to position [602, 0]
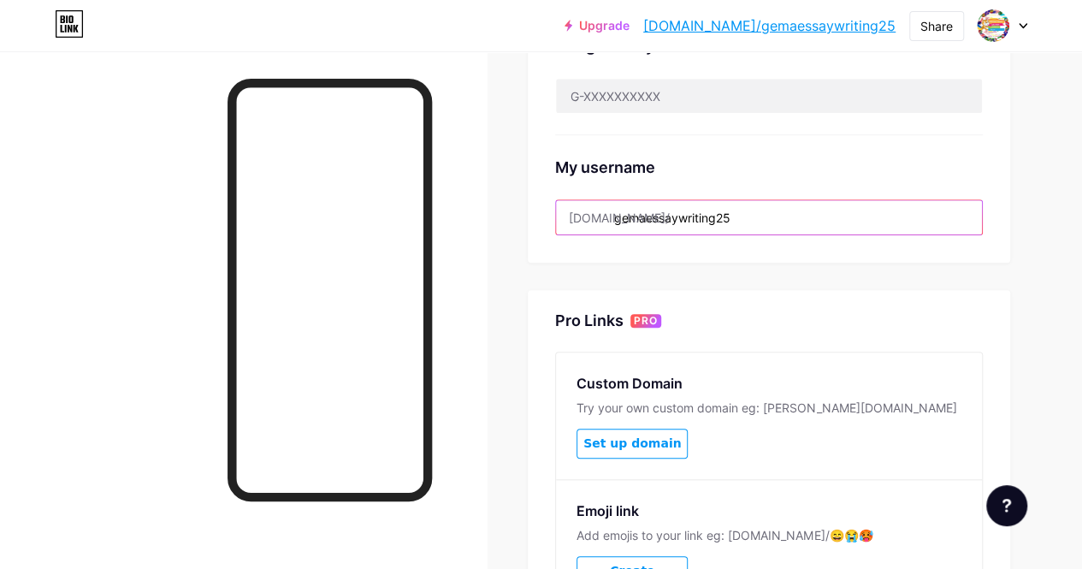
click at [783, 212] on input "gemaessaywriting25" at bounding box center [769, 217] width 426 height 34
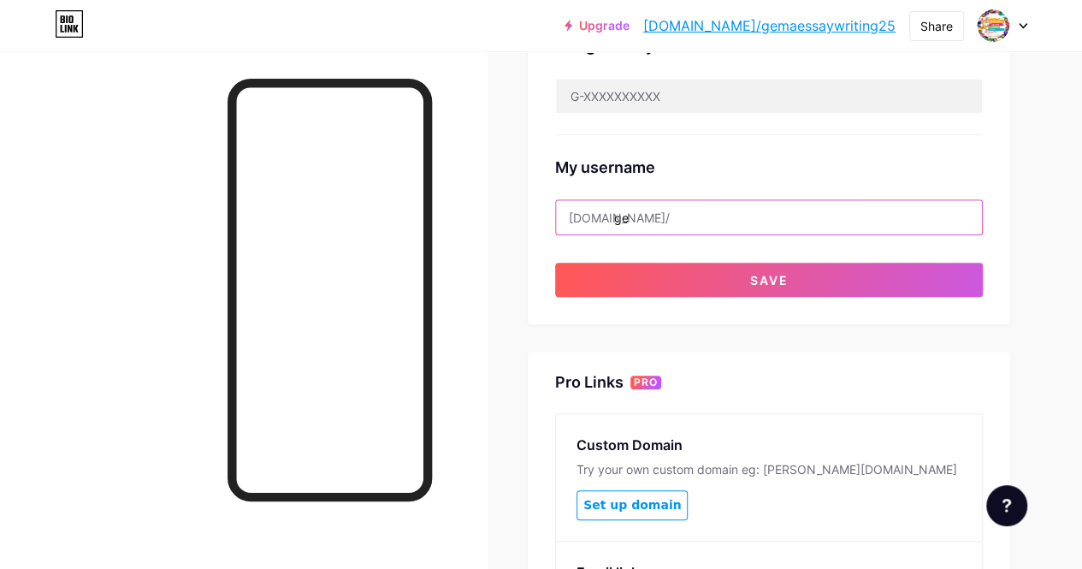
type input "g"
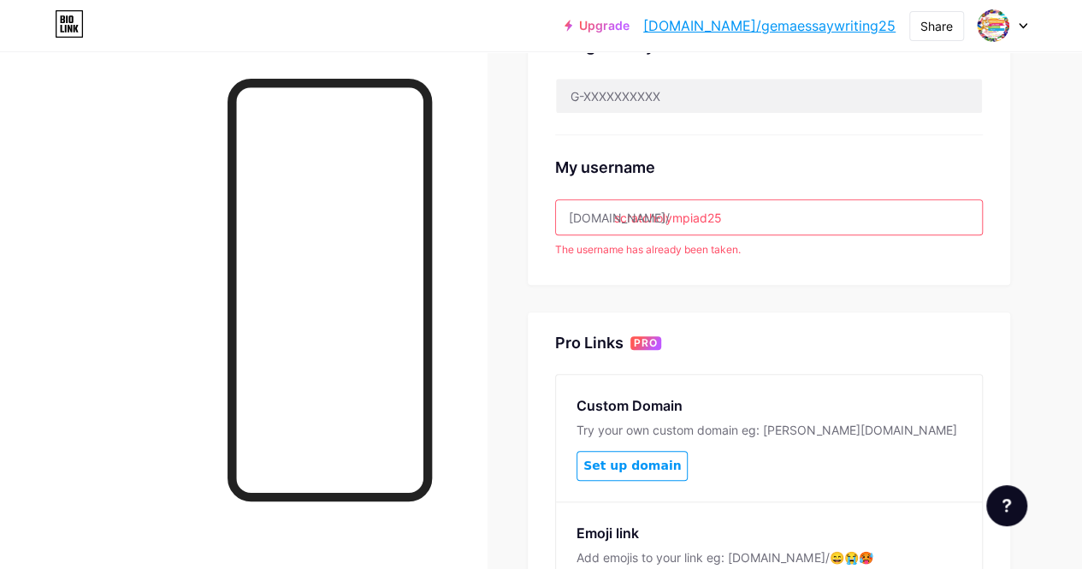
click at [715, 214] on input "scratcholympiad25" at bounding box center [769, 217] width 426 height 34
click at [736, 207] on input "scratcholympiad25" at bounding box center [769, 217] width 426 height 34
click at [622, 216] on input "scratcholympiad" at bounding box center [769, 217] width 426 height 34
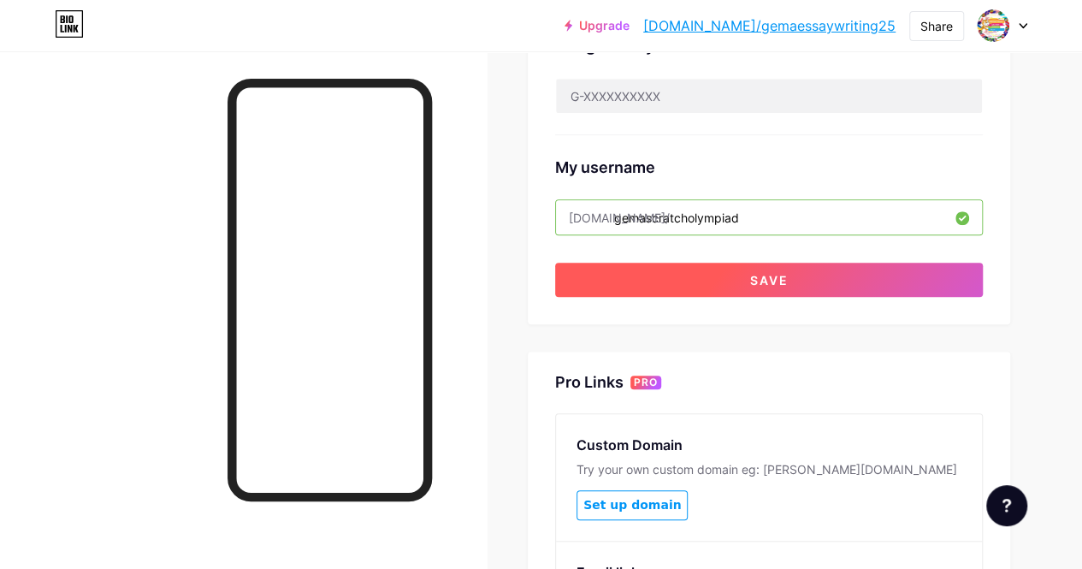
type input "gemascratcholympiad"
click at [817, 289] on button "Save" at bounding box center [769, 279] width 428 height 34
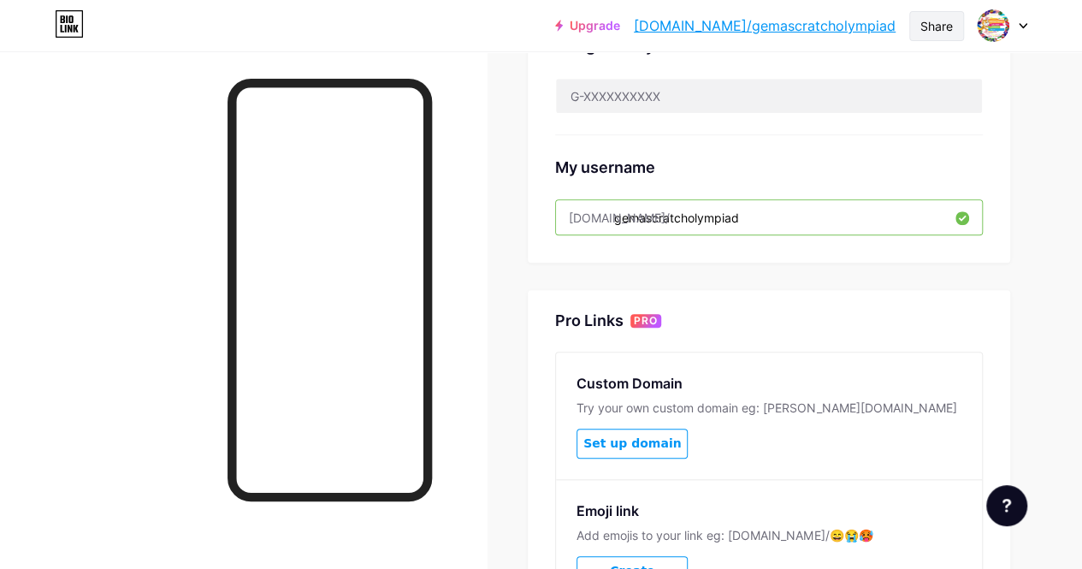
click at [929, 28] on div "Share" at bounding box center [936, 26] width 32 height 18
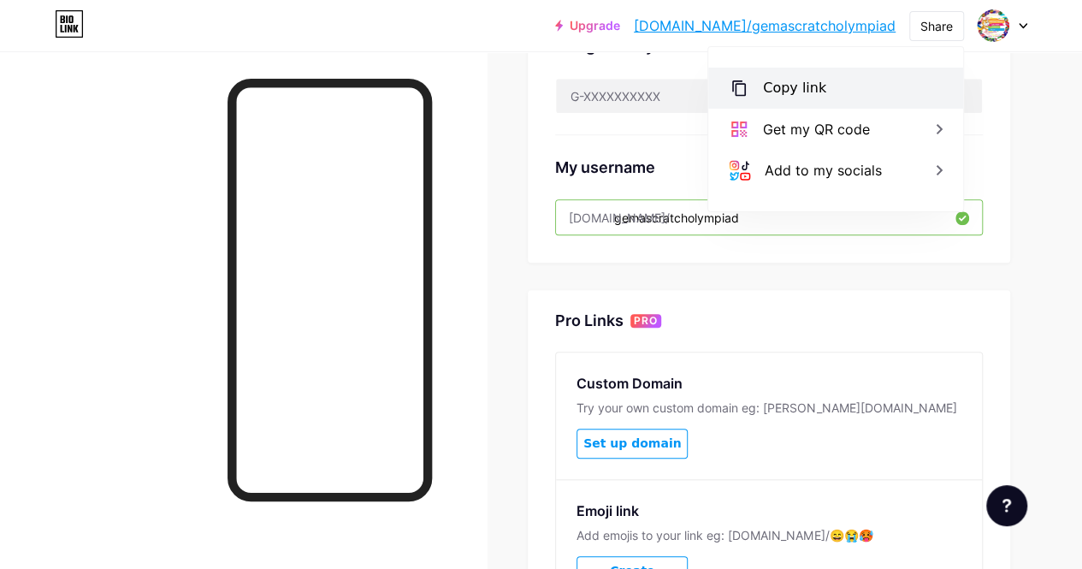
click at [937, 93] on div "Copy link" at bounding box center [835, 88] width 255 height 41
click at [870, 95] on div "Copy link" at bounding box center [835, 88] width 255 height 41
click at [858, 76] on div "Copy link" at bounding box center [835, 88] width 255 height 41
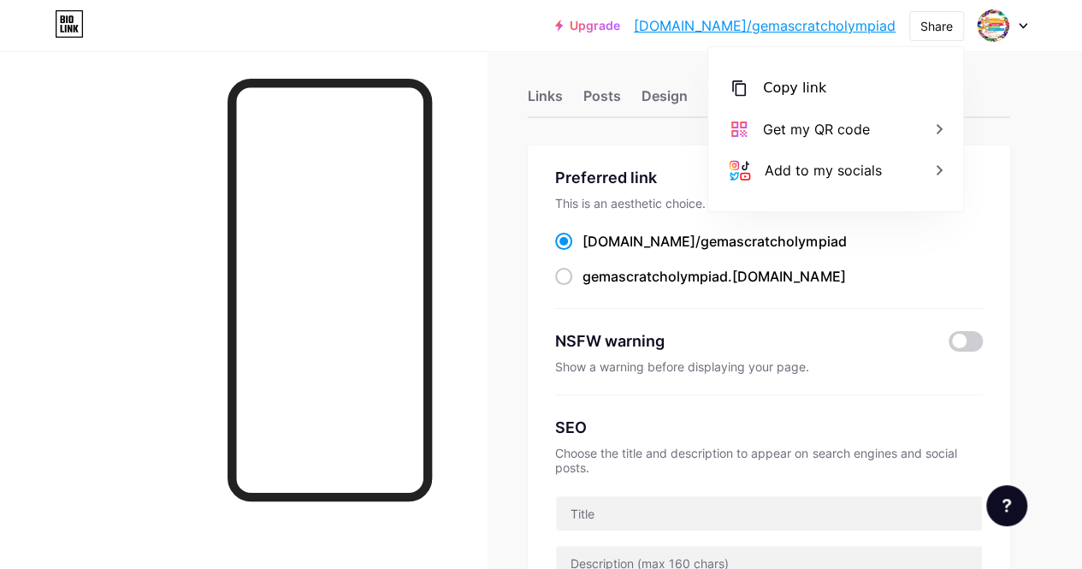
scroll to position [0, 0]
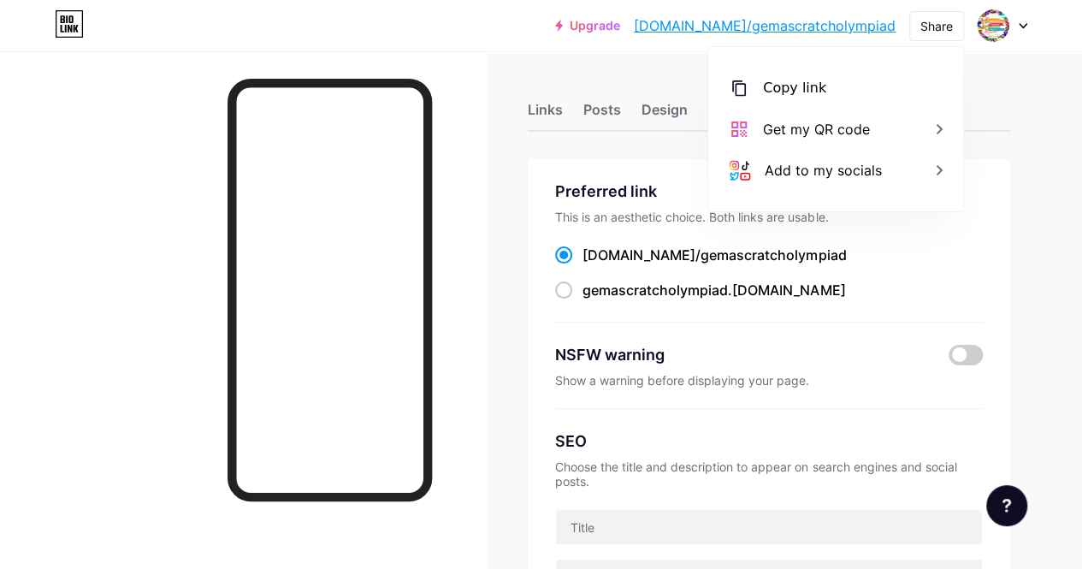
click at [1011, 28] on div at bounding box center [1002, 25] width 50 height 31
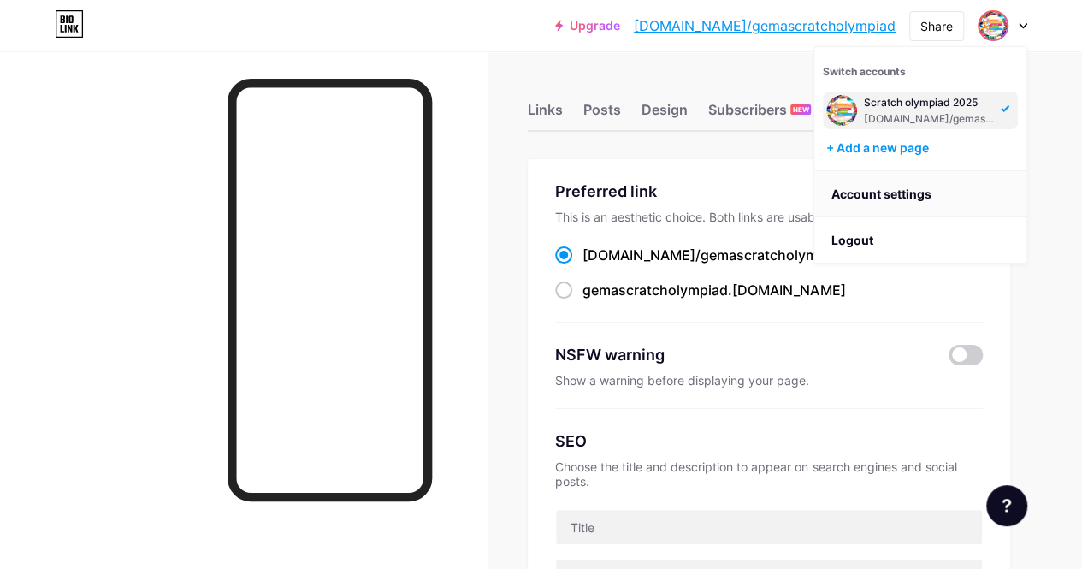
click at [954, 193] on link "Account settings" at bounding box center [920, 194] width 212 height 46
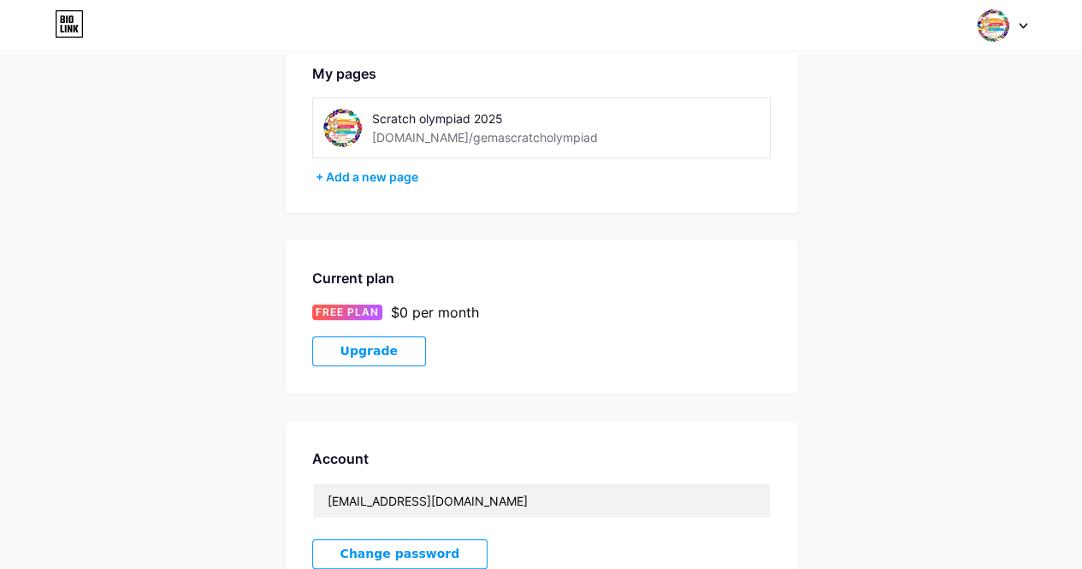
scroll to position [382, 0]
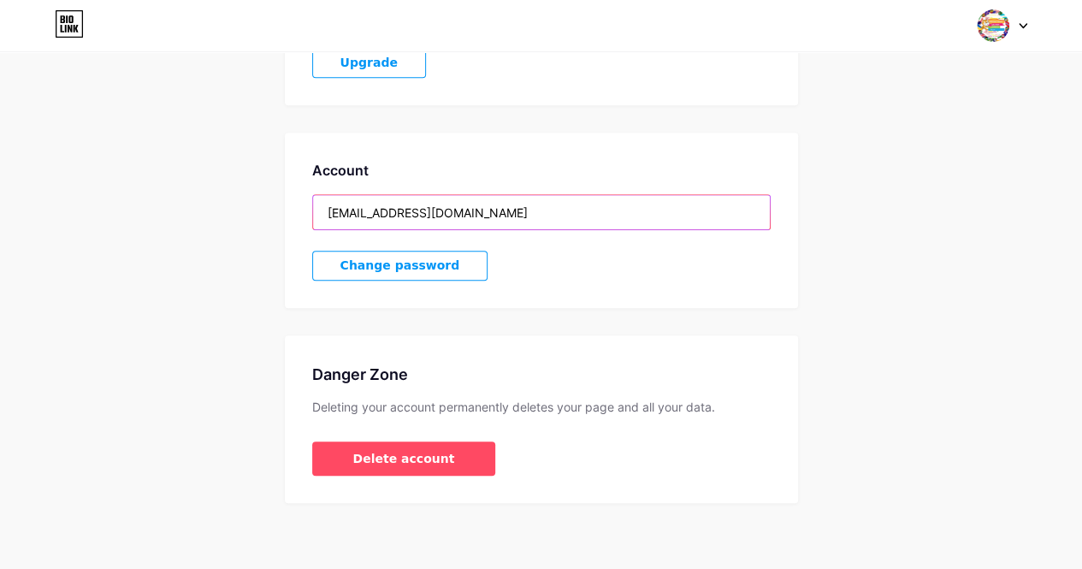
click at [463, 215] on input "avaevolkov@gmail.com" at bounding box center [541, 212] width 457 height 34
drag, startPoint x: 463, startPoint y: 215, endPoint x: 238, endPoint y: 228, distance: 225.3
click at [238, 228] on div "Account Settings My pages Scratch olympiad 2025 bio.link/gemascratcholympiad + …" at bounding box center [541, 99] width 1082 height 806
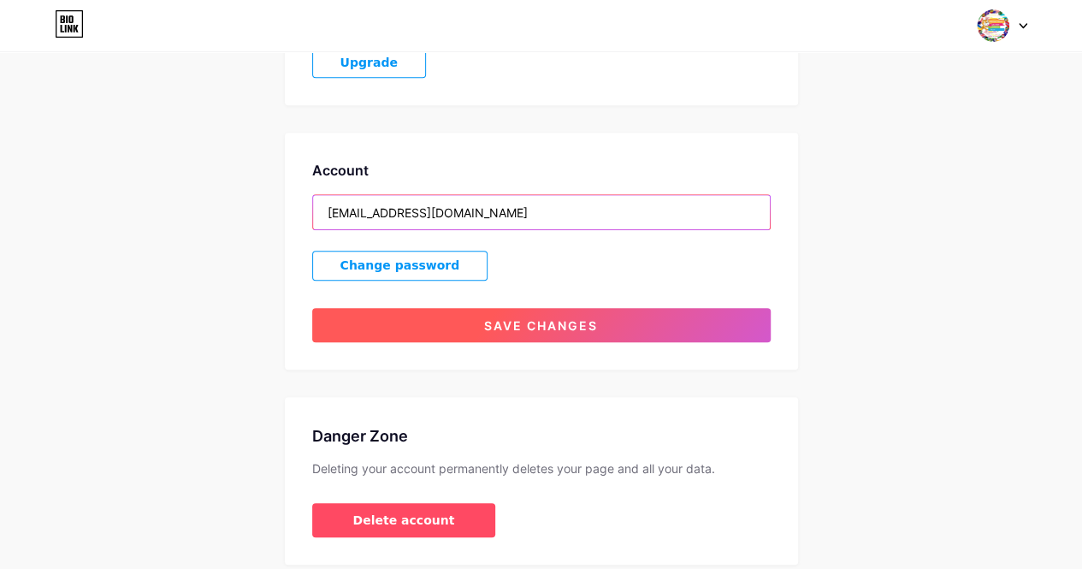
type input "alexbwarner@gmail.com"
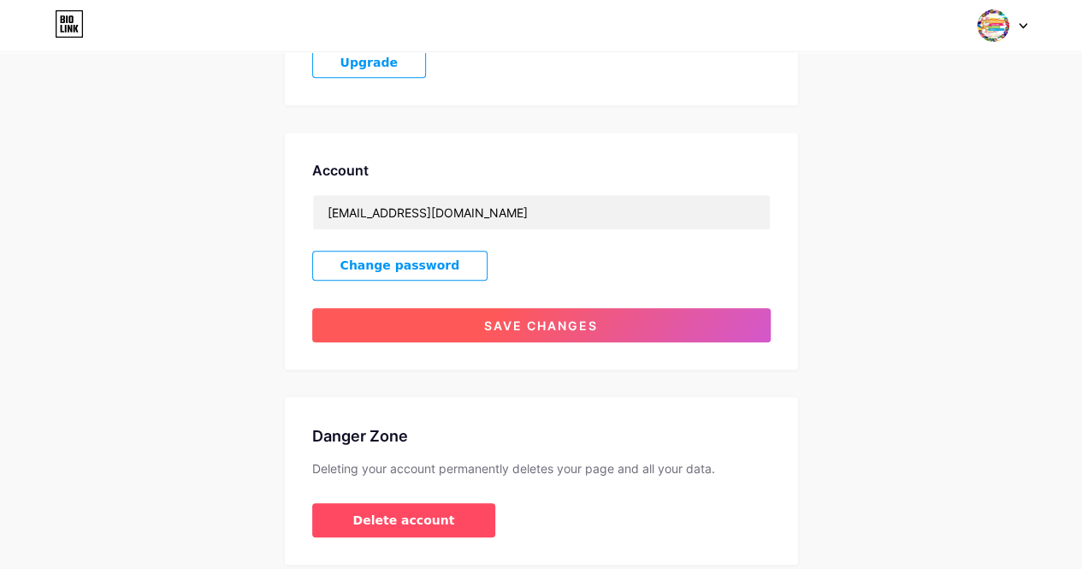
click at [554, 321] on span "Save changes" at bounding box center [541, 325] width 114 height 15
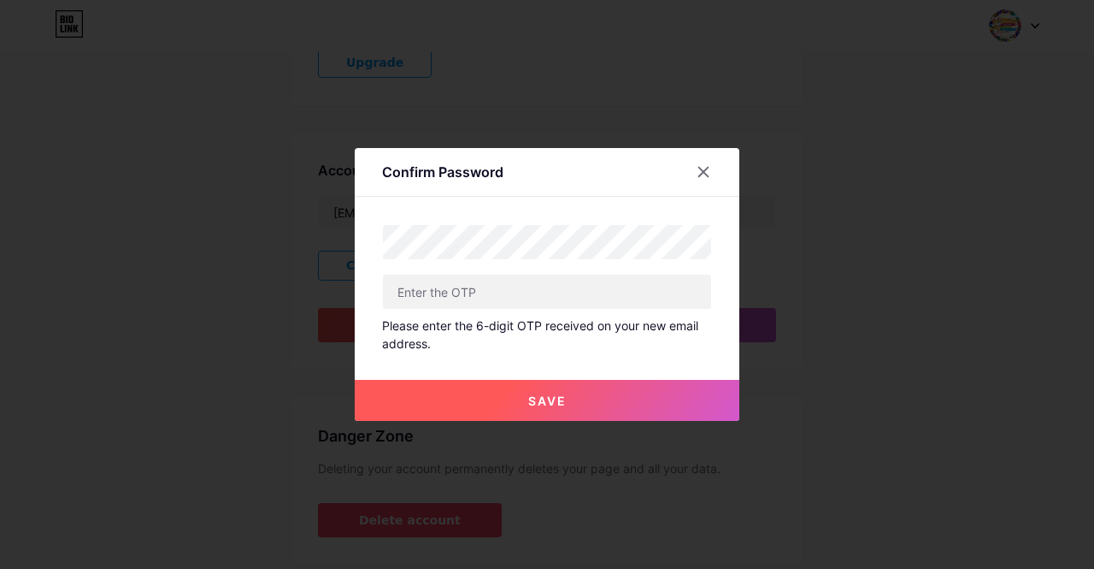
click at [558, 327] on div "Please enter the 6-digit OTP received on your new email address." at bounding box center [547, 334] width 330 height 36
click at [688, 173] on div at bounding box center [703, 171] width 31 height 31
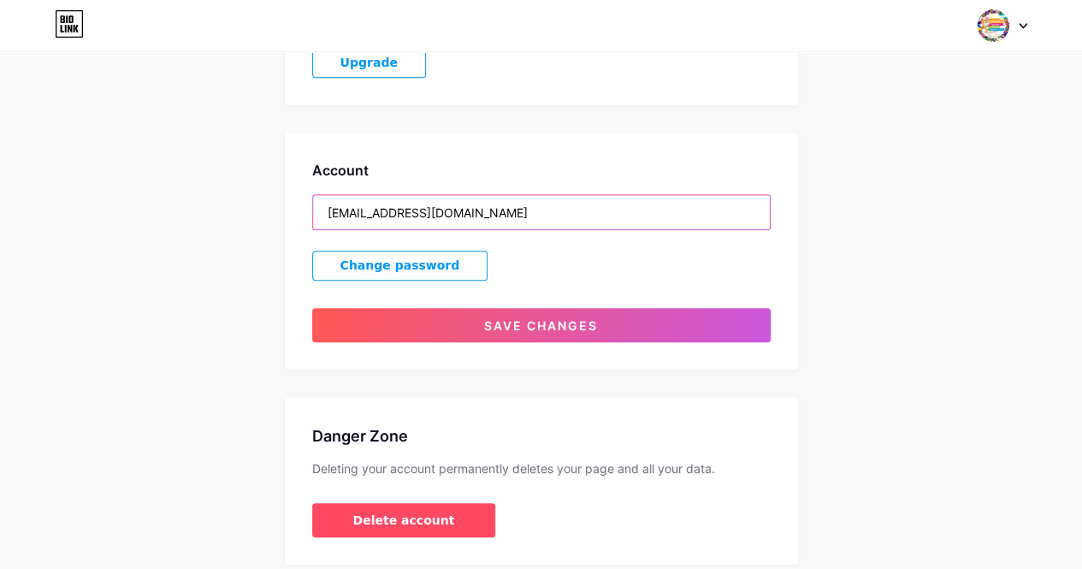
drag, startPoint x: 474, startPoint y: 209, endPoint x: 235, endPoint y: 198, distance: 238.8
click at [235, 198] on div "Account Settings My pages Scratch olympiad 2025 bio.link/gemascratcholympiad + …" at bounding box center [541, 130] width 1082 height 868
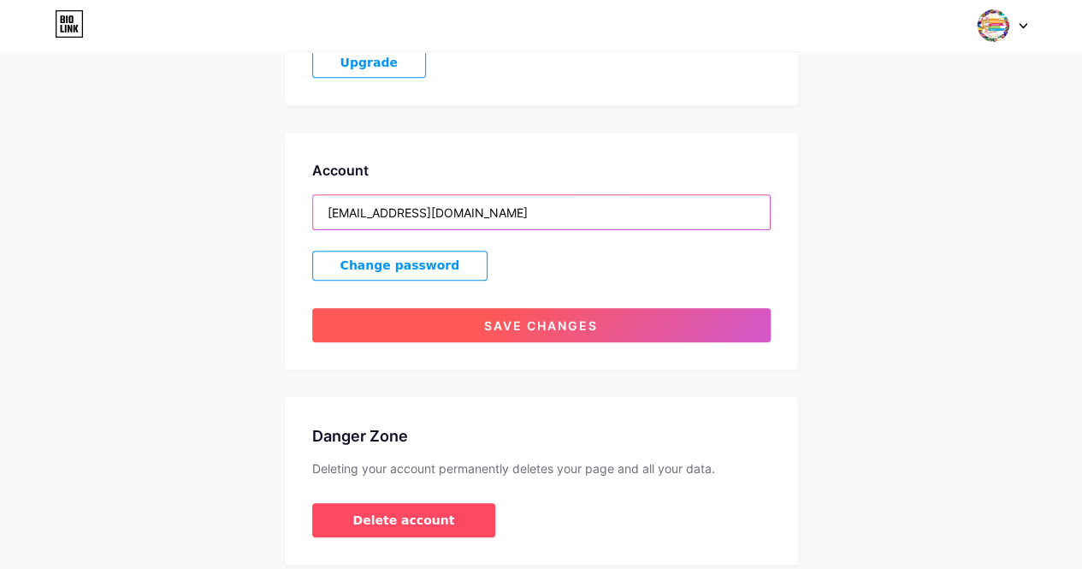
type input "[EMAIL_ADDRESS][DOMAIN_NAME]"
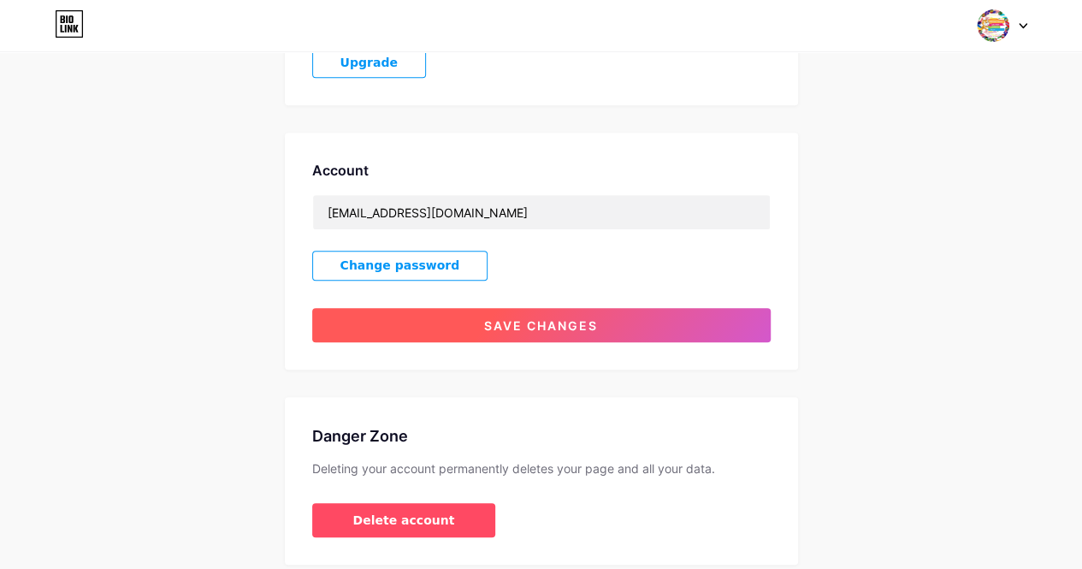
click at [534, 318] on span "Save changes" at bounding box center [541, 325] width 114 height 15
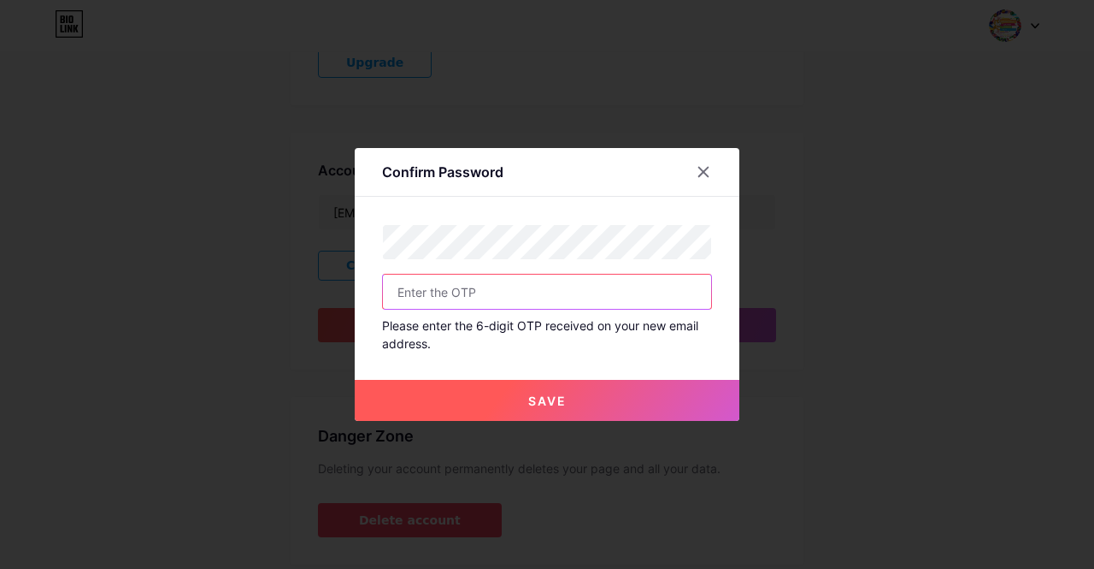
click at [438, 305] on input "text" at bounding box center [547, 291] width 328 height 34
type input "133527"
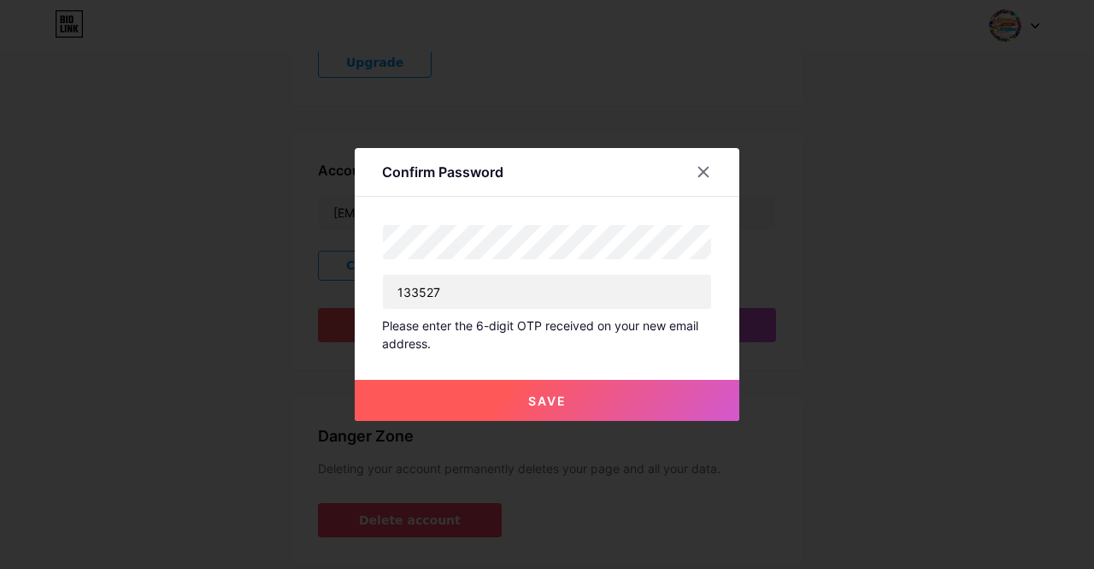
click at [547, 402] on span "Save" at bounding box center [547, 400] width 38 height 15
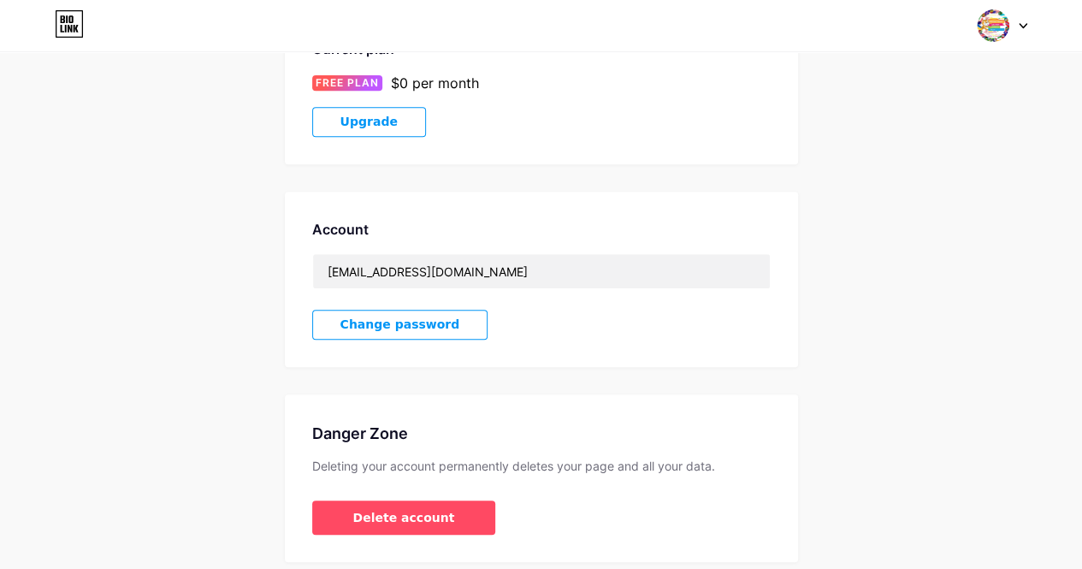
scroll to position [324, 0]
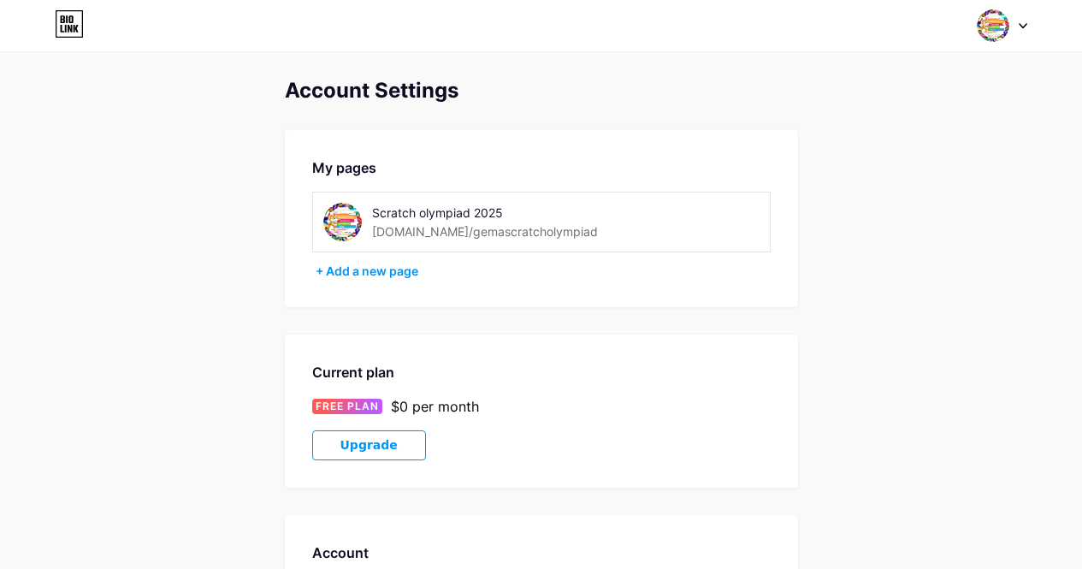
scroll to position [322, 0]
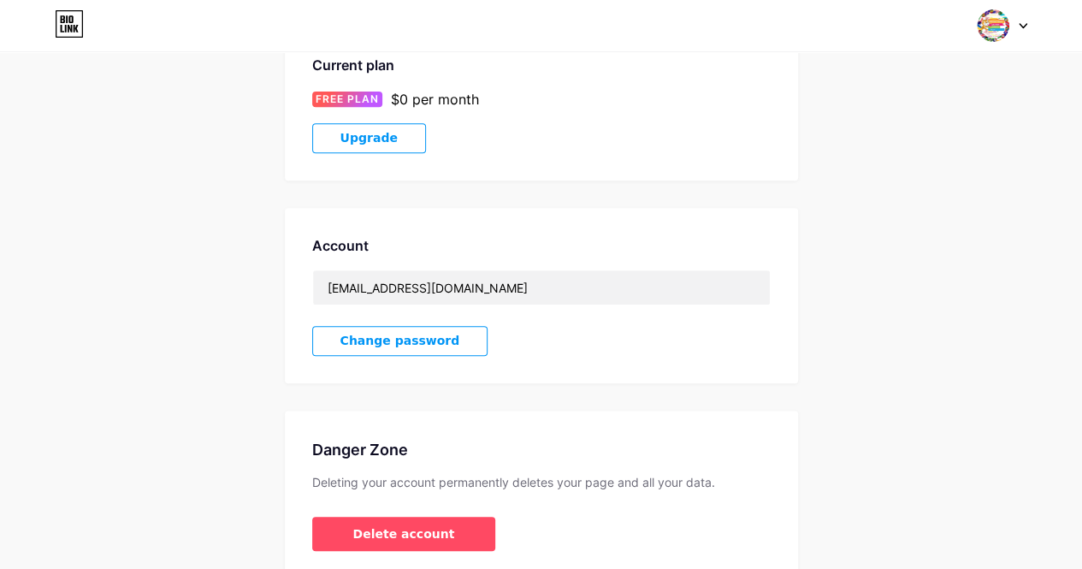
scroll to position [306, 0]
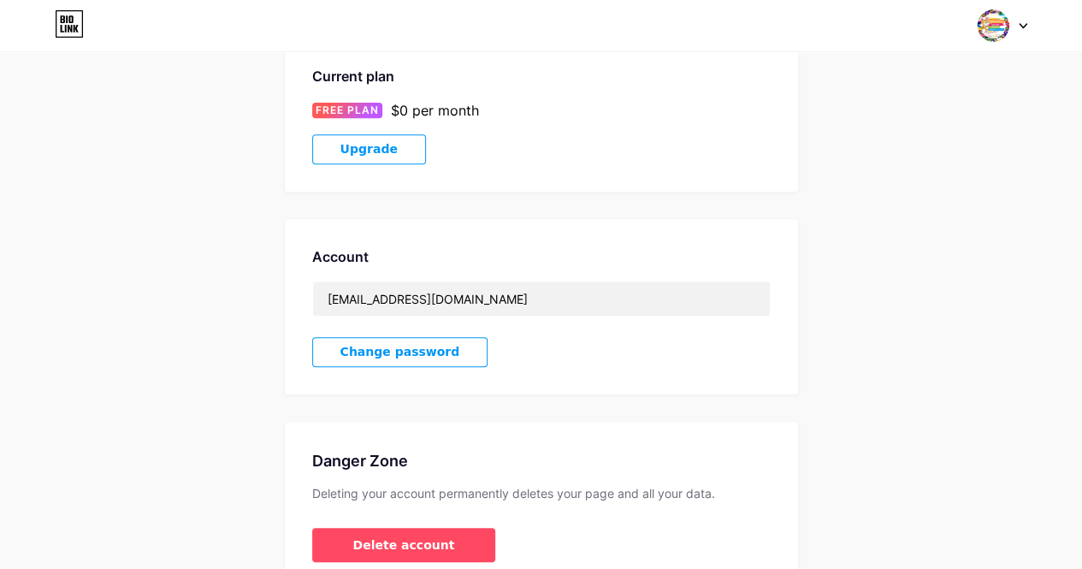
scroll to position [295, 0]
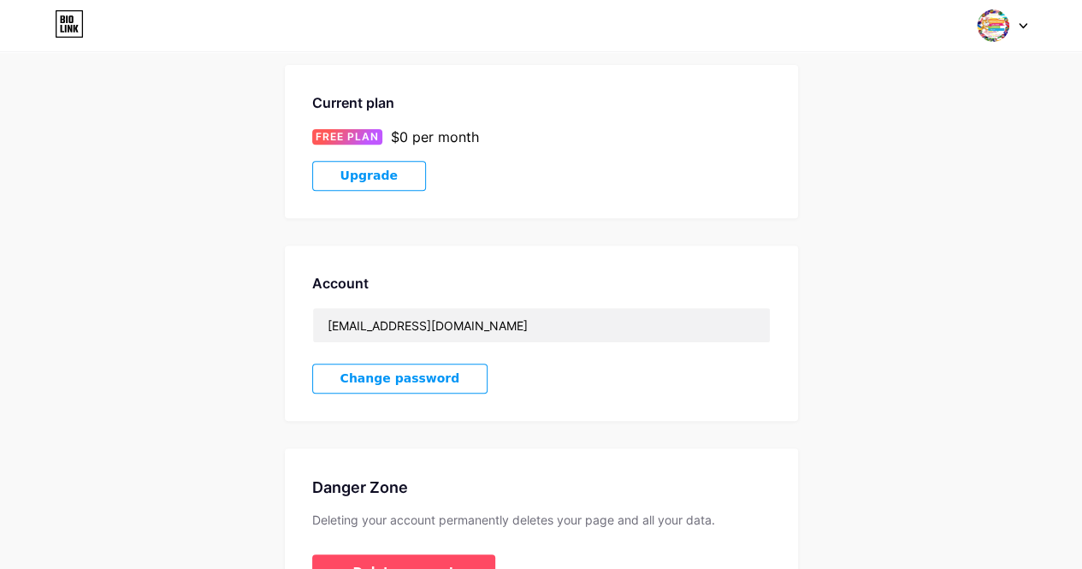
scroll to position [268, 0]
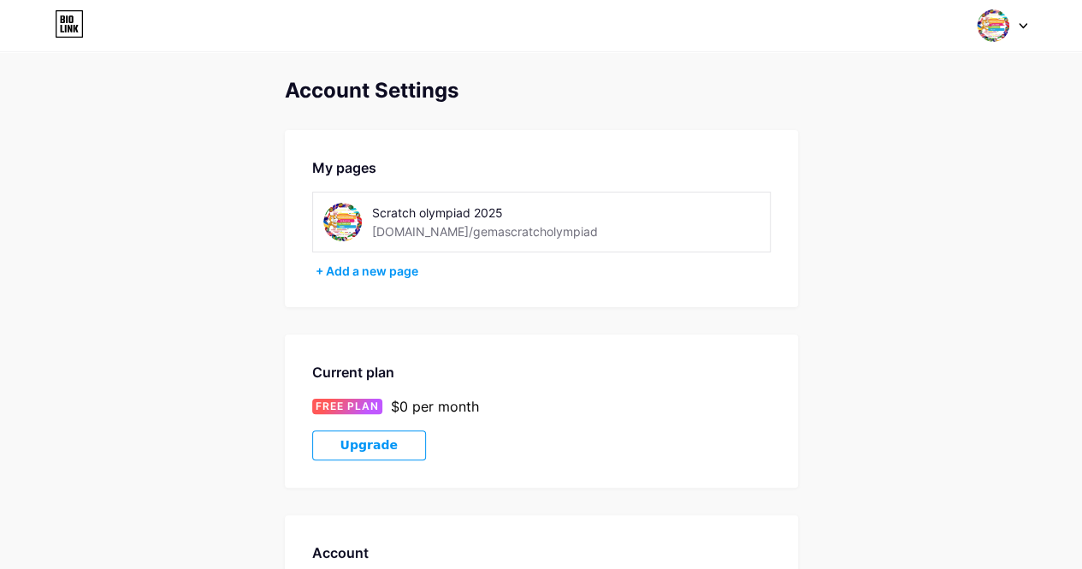
scroll to position [23, 0]
click at [1005, 27] on img at bounding box center [992, 25] width 32 height 32
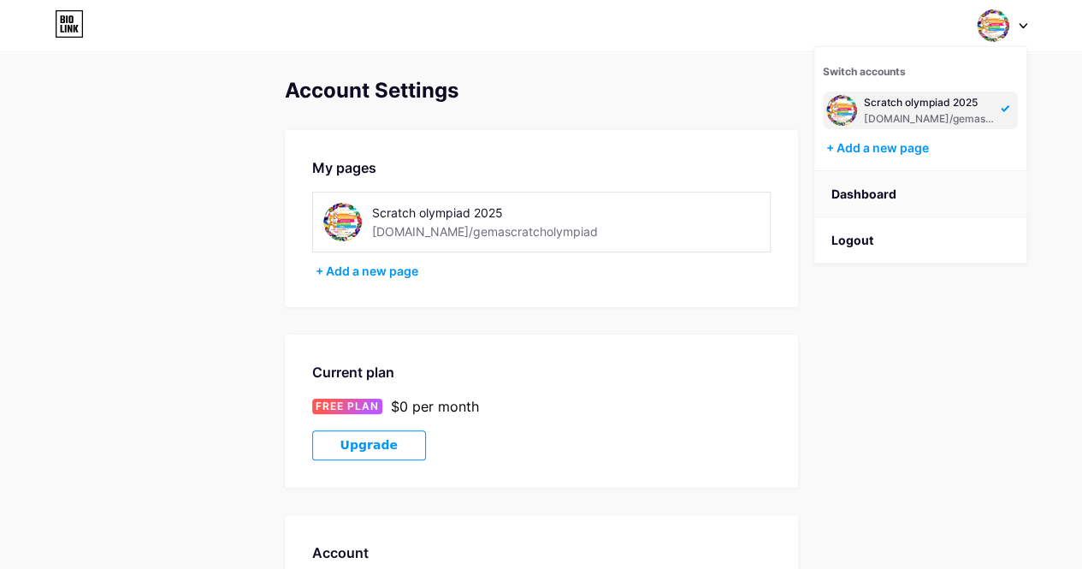
click at [891, 198] on link "Dashboard" at bounding box center [920, 194] width 212 height 46
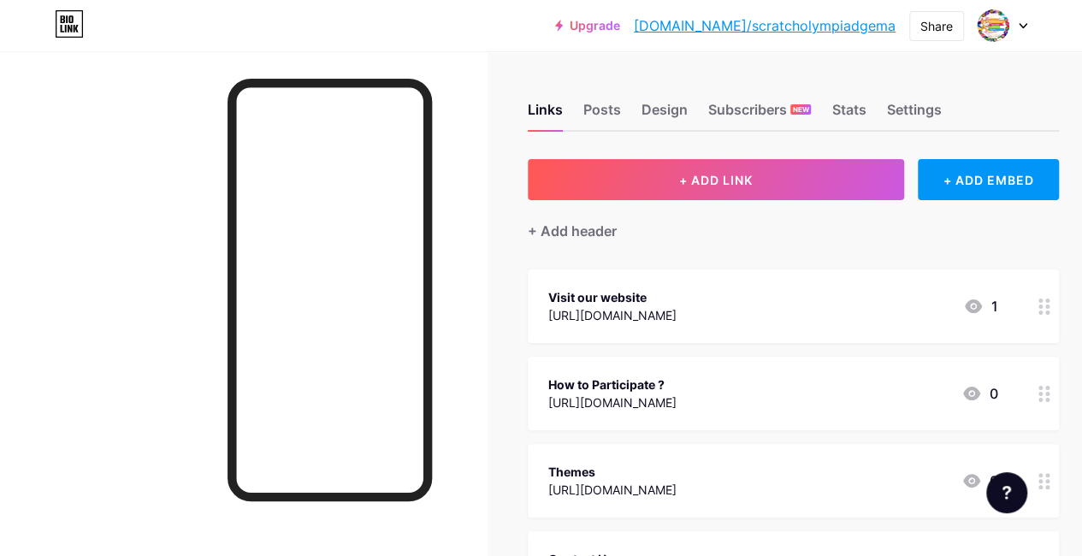
click at [722, 353] on span "Visit our website https://scratcholympiads.in/ 1 How to Participate ? https://s…" at bounding box center [793, 436] width 531 height 335
click at [1023, 38] on div at bounding box center [1002, 25] width 50 height 31
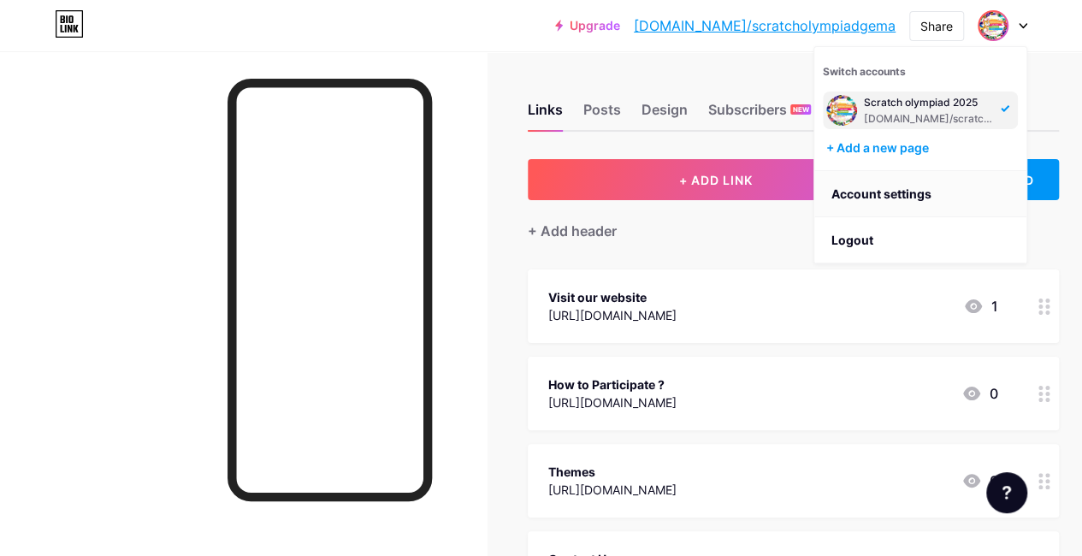
click at [901, 205] on link "Account settings" at bounding box center [920, 194] width 212 height 46
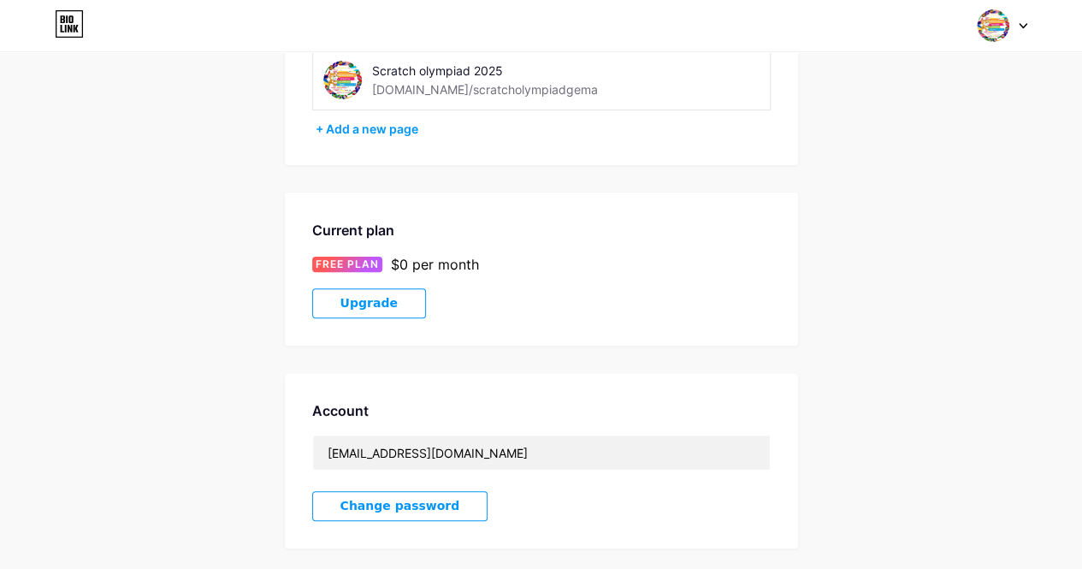
scroll to position [382, 0]
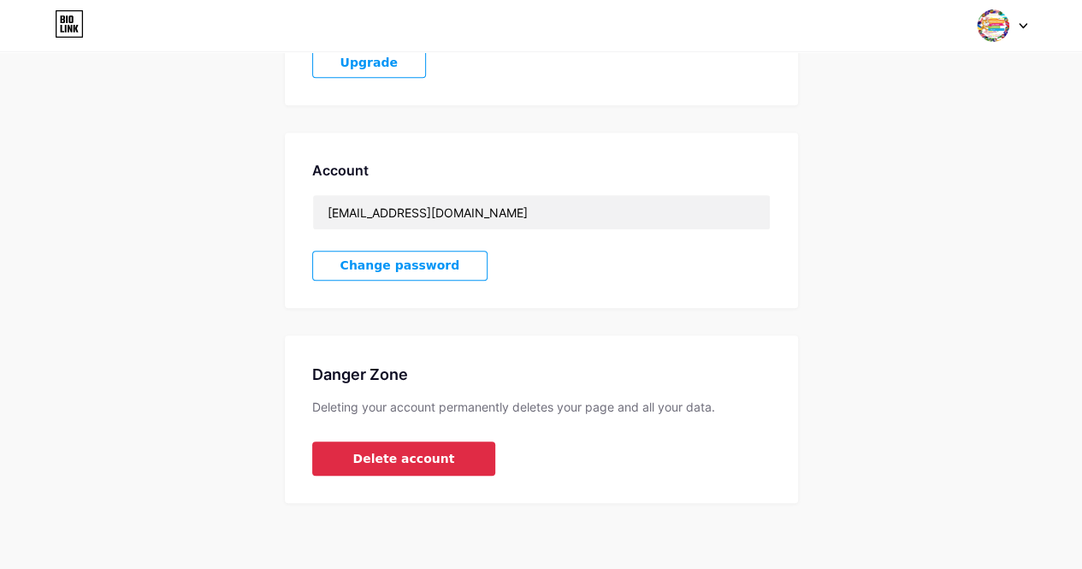
click at [402, 466] on button "Delete account" at bounding box center [404, 458] width 184 height 34
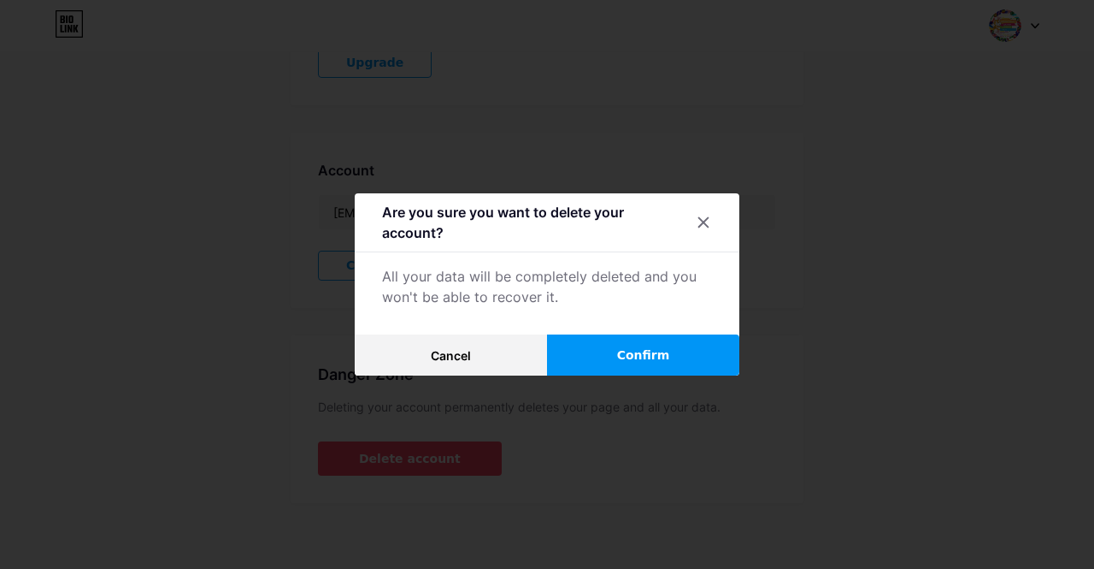
click at [661, 357] on button "Confirm" at bounding box center [643, 354] width 192 height 41
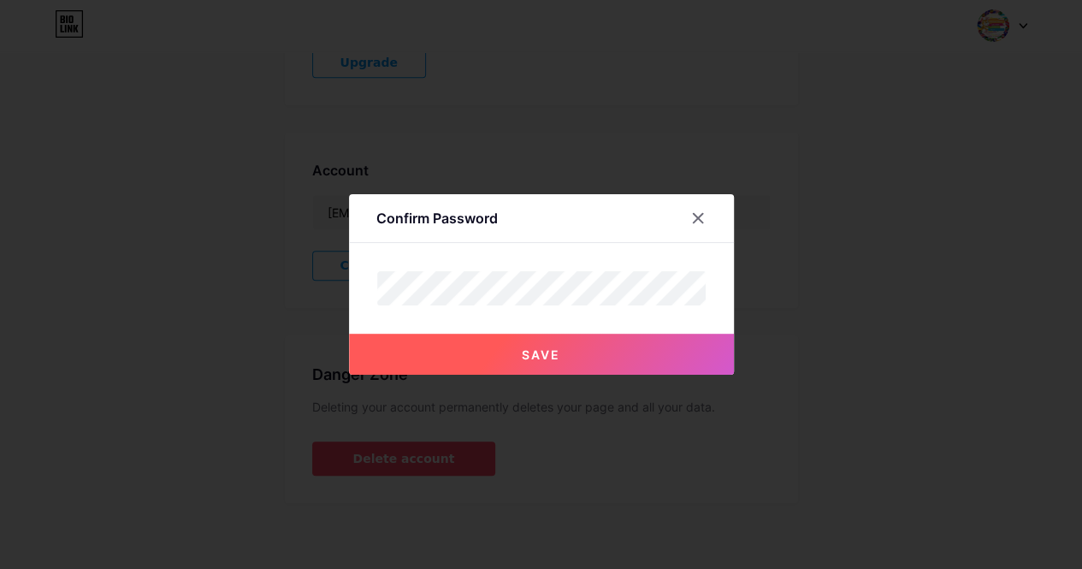
click at [504, 352] on button "Save" at bounding box center [541, 353] width 385 height 41
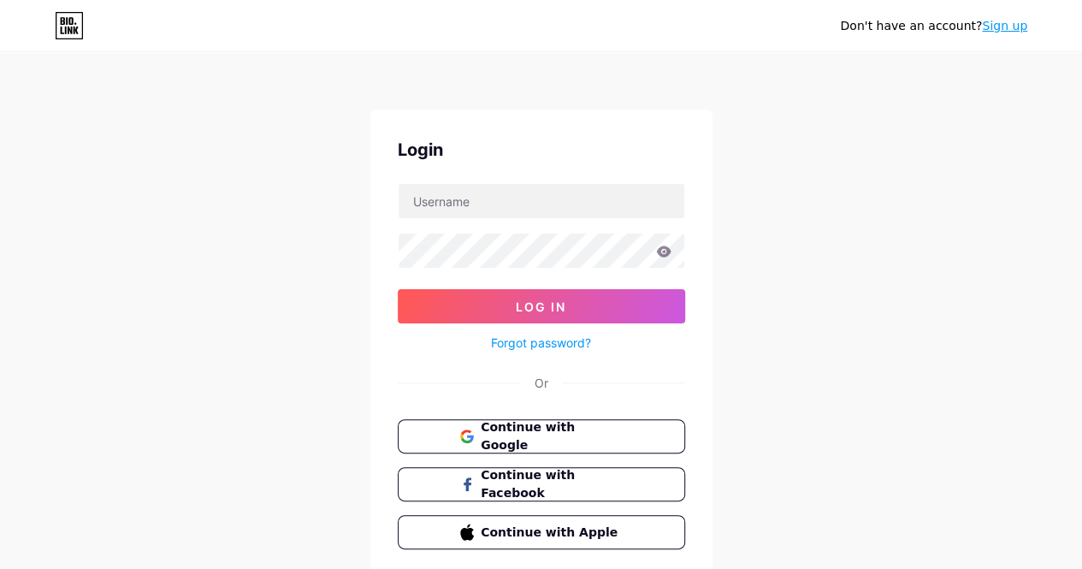
click at [1006, 27] on link "Sign up" at bounding box center [1004, 26] width 45 height 14
